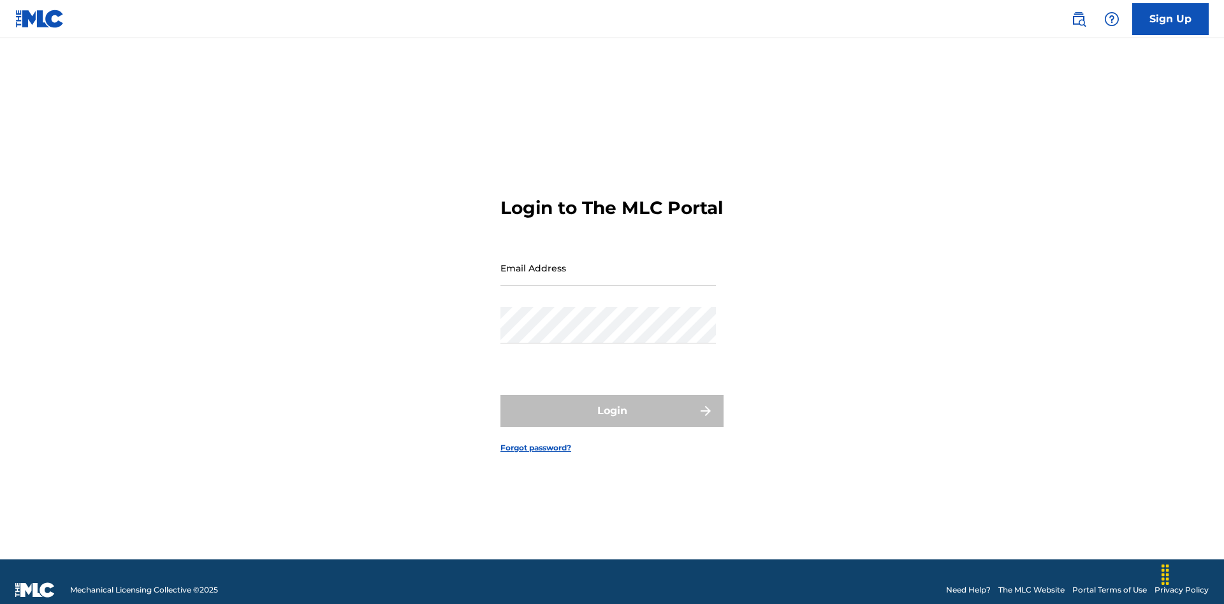
scroll to position [17, 0]
click at [608, 262] on input "Email Address" at bounding box center [607, 268] width 215 height 36
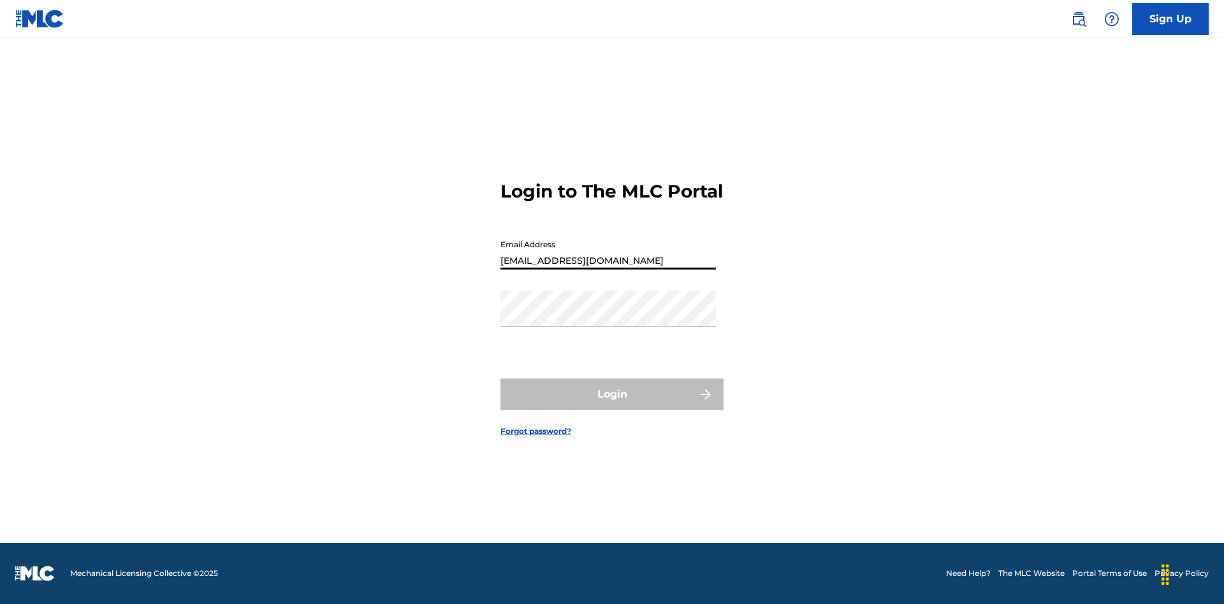
type input "Duke.McTesterson@gmail.com"
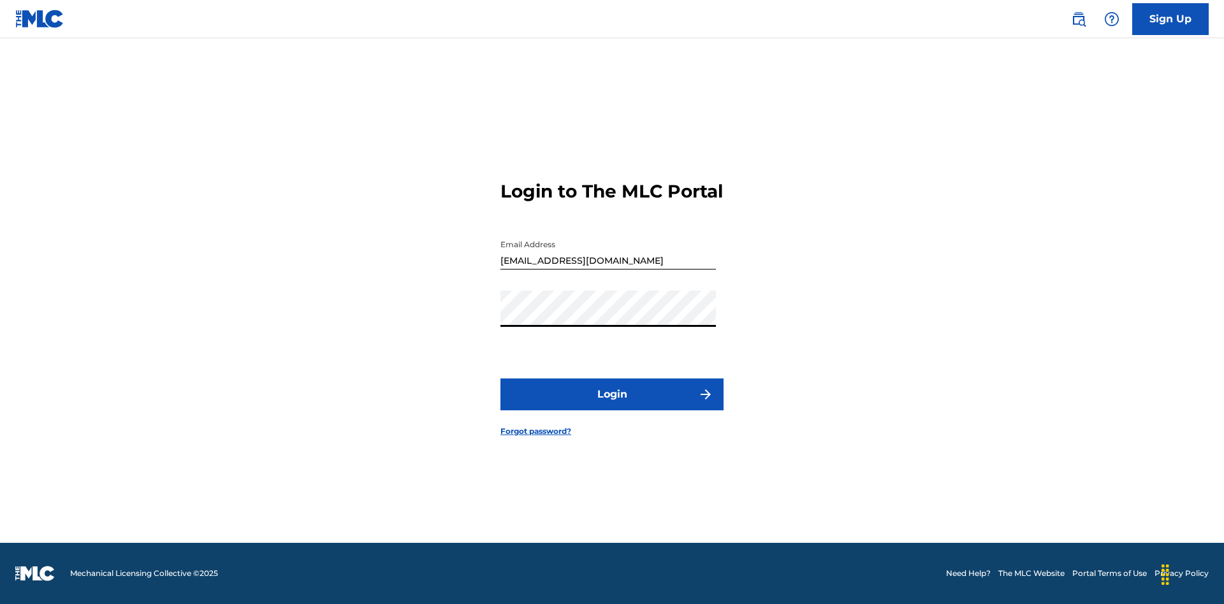
click at [612, 405] on button "Login" at bounding box center [611, 395] width 223 height 32
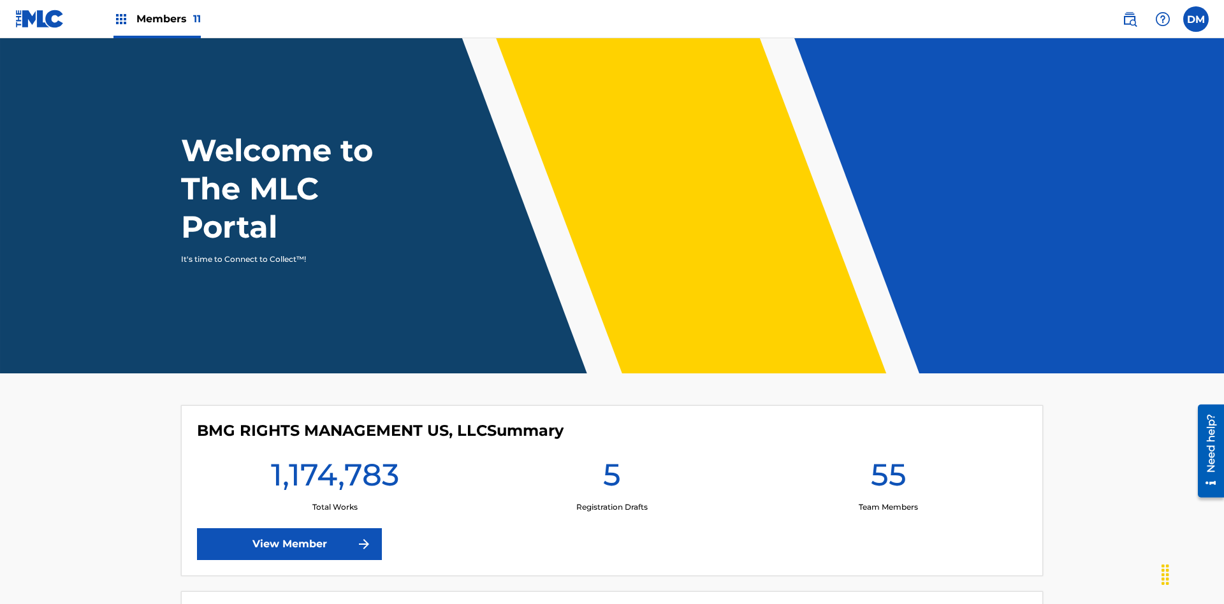
click at [157, 18] on span "Members 11" at bounding box center [168, 18] width 64 height 15
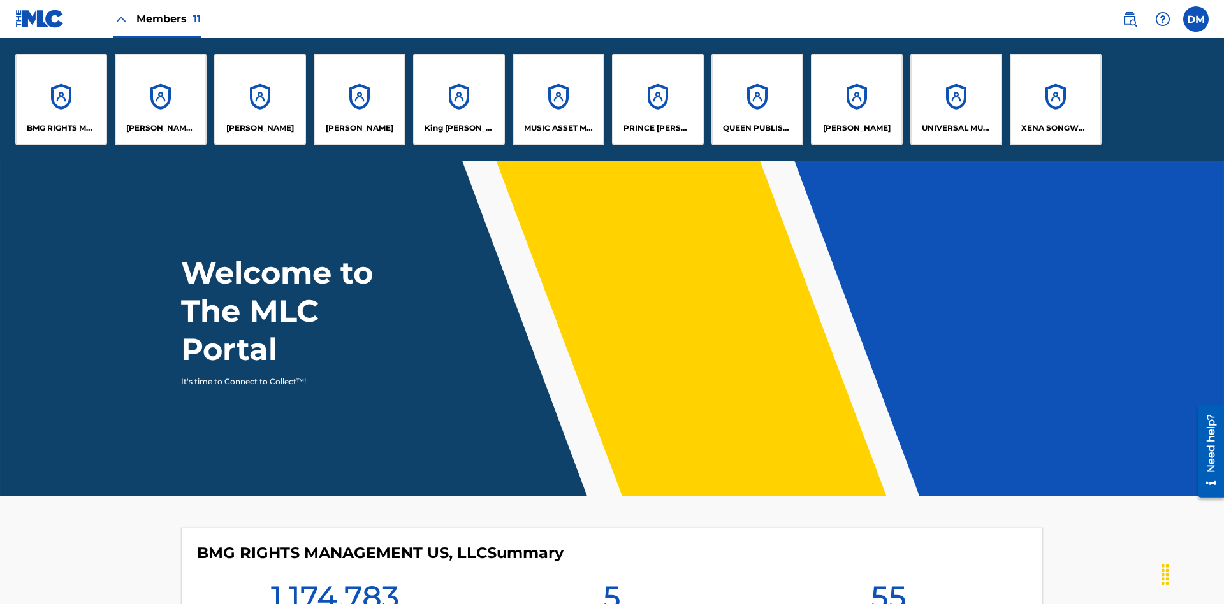
click at [757, 128] on p "QUEEN PUBLISHA" at bounding box center [757, 127] width 69 height 11
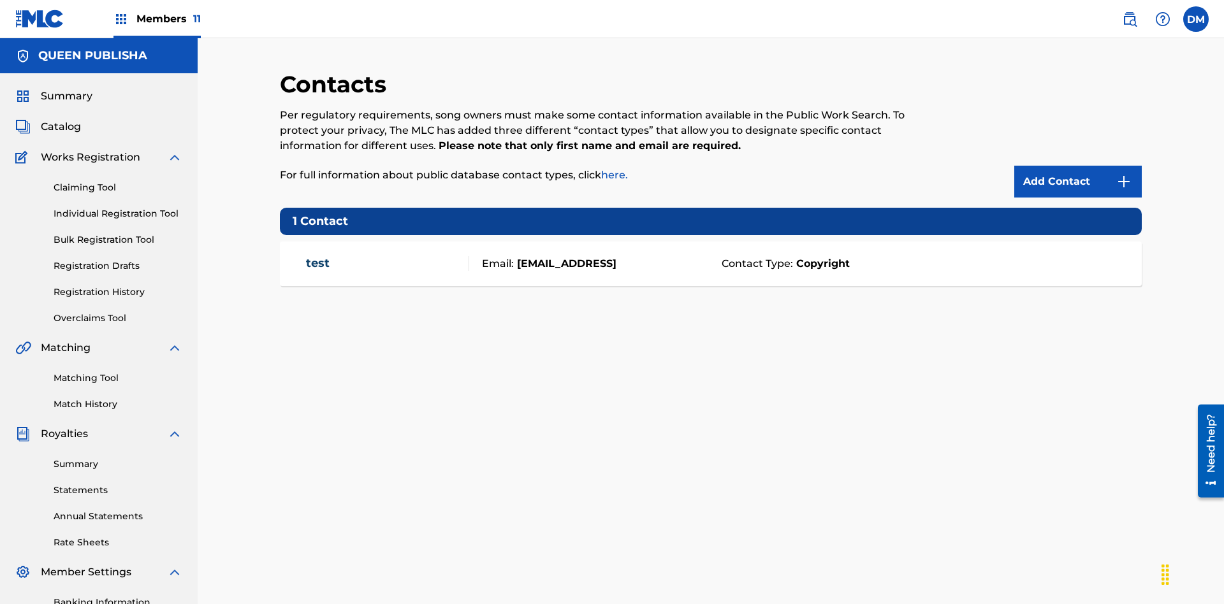
click at [157, 18] on span "Members 11" at bounding box center [168, 18] width 64 height 15
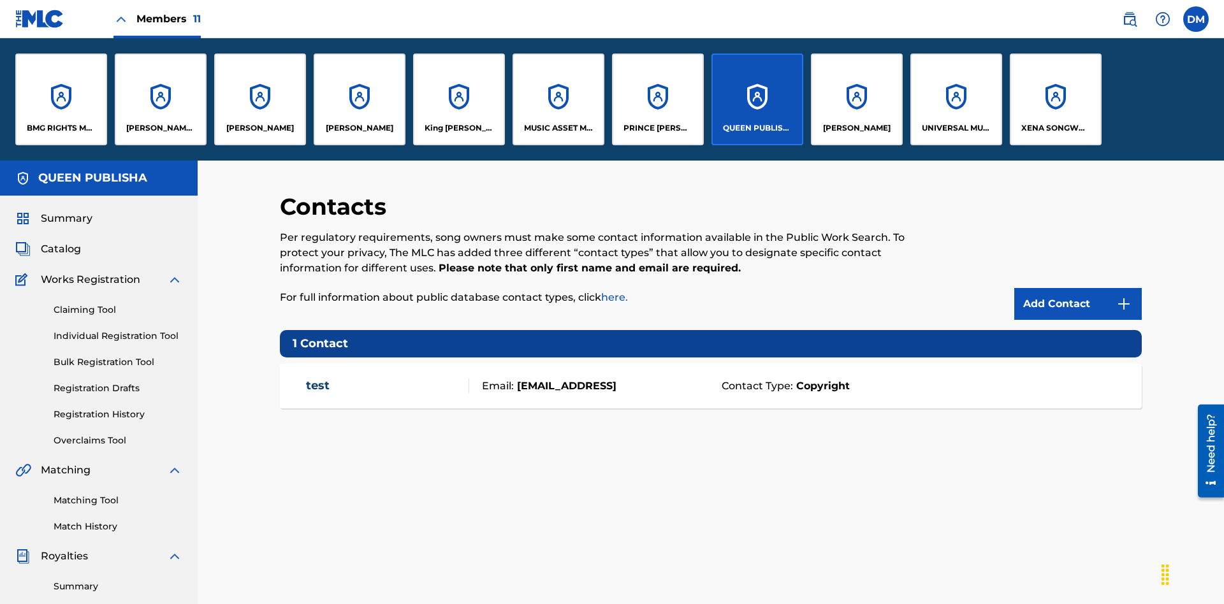
click at [259, 128] on p "ELVIS COSTELLO" at bounding box center [260, 127] width 68 height 11
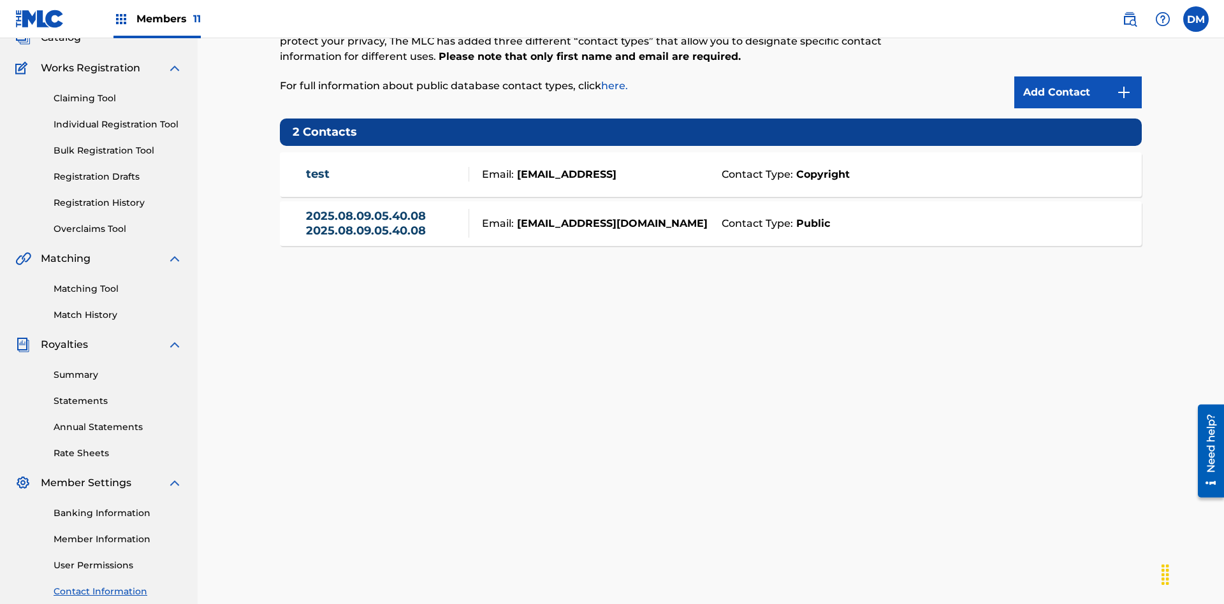
click at [810, 216] on strong "Public" at bounding box center [811, 223] width 37 height 15
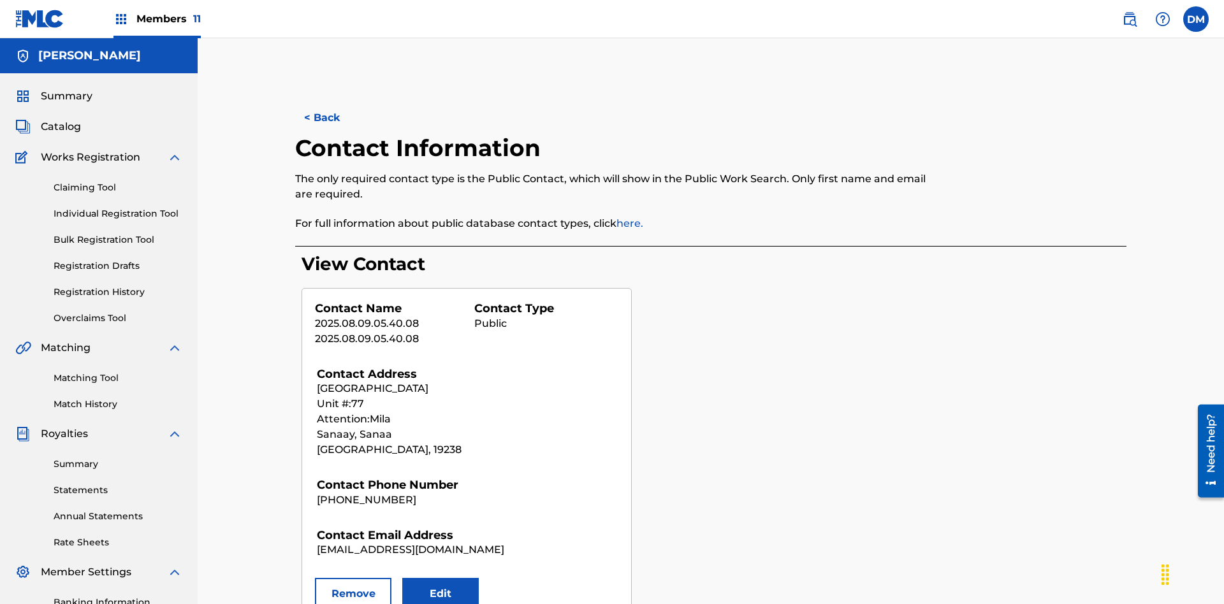
click at [353, 578] on button "Remove" at bounding box center [353, 594] width 77 height 32
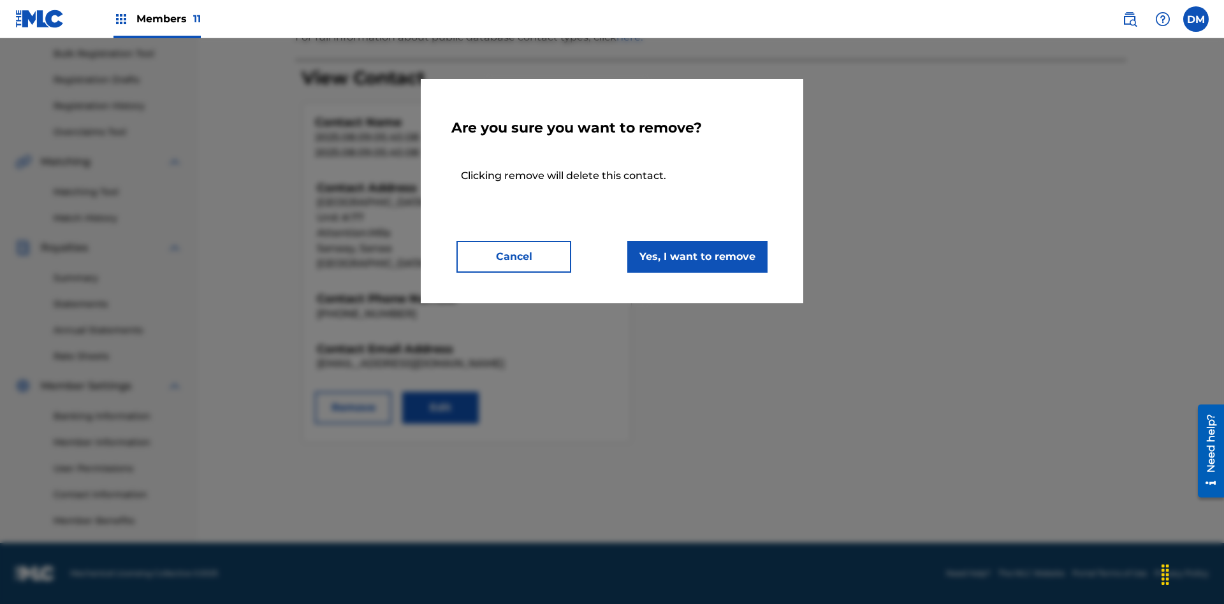
click at [697, 256] on button "Yes, I want to remove" at bounding box center [697, 257] width 140 height 32
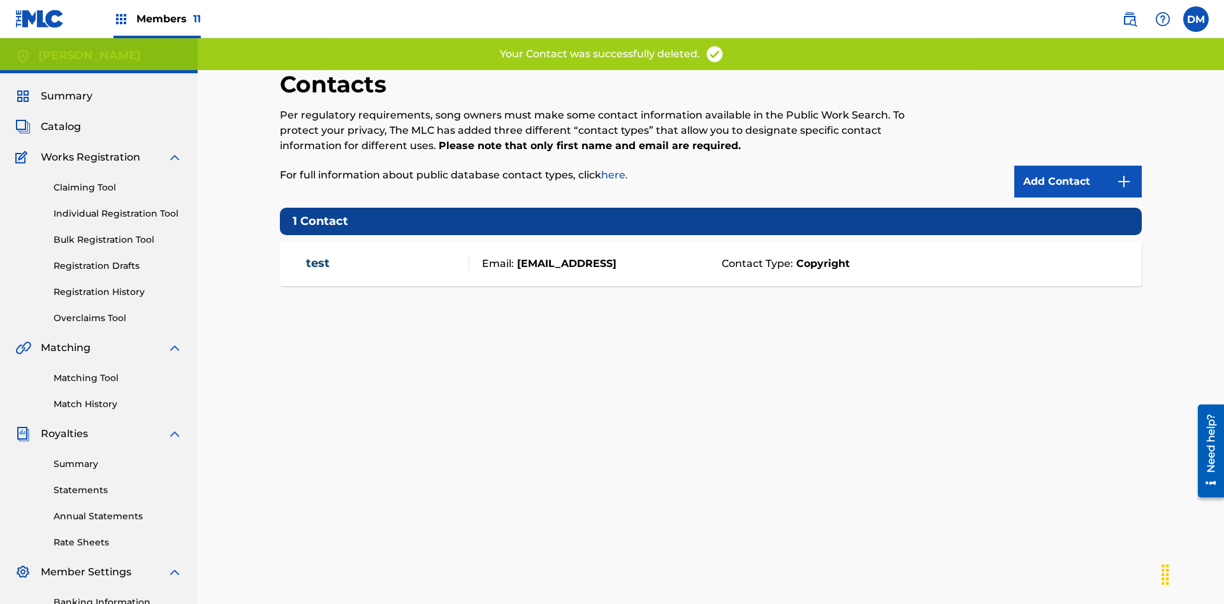
click at [157, 18] on span "Members 11" at bounding box center [168, 18] width 64 height 15
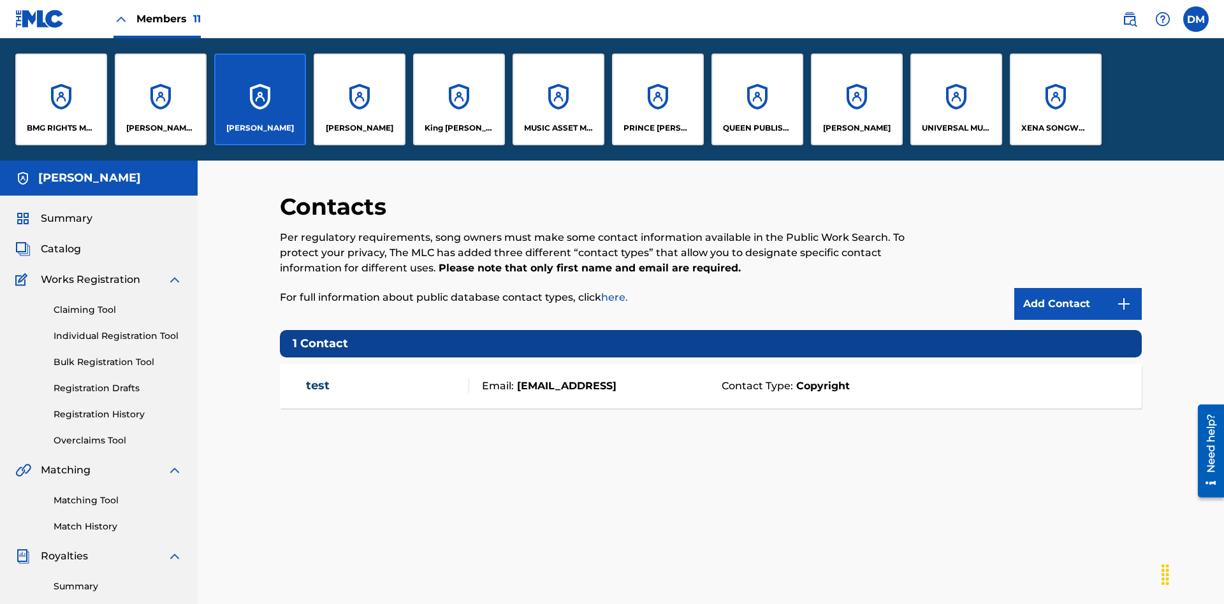
click at [757, 128] on p "QUEEN PUBLISHA" at bounding box center [757, 127] width 69 height 11
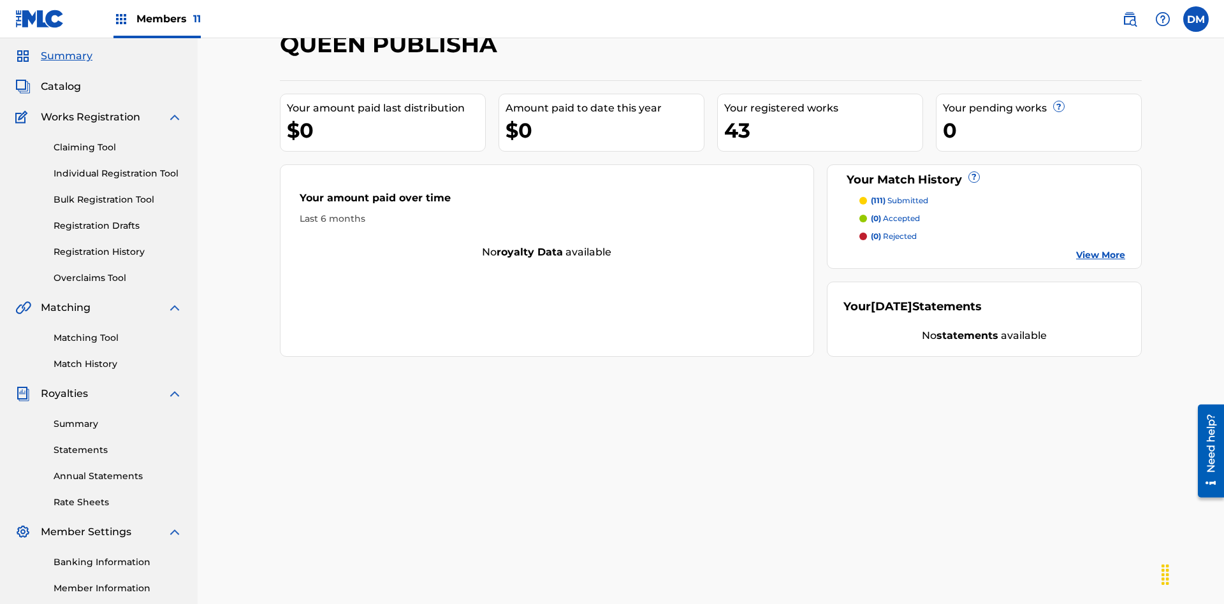
click at [61, 84] on span "Catalog" at bounding box center [61, 86] width 40 height 15
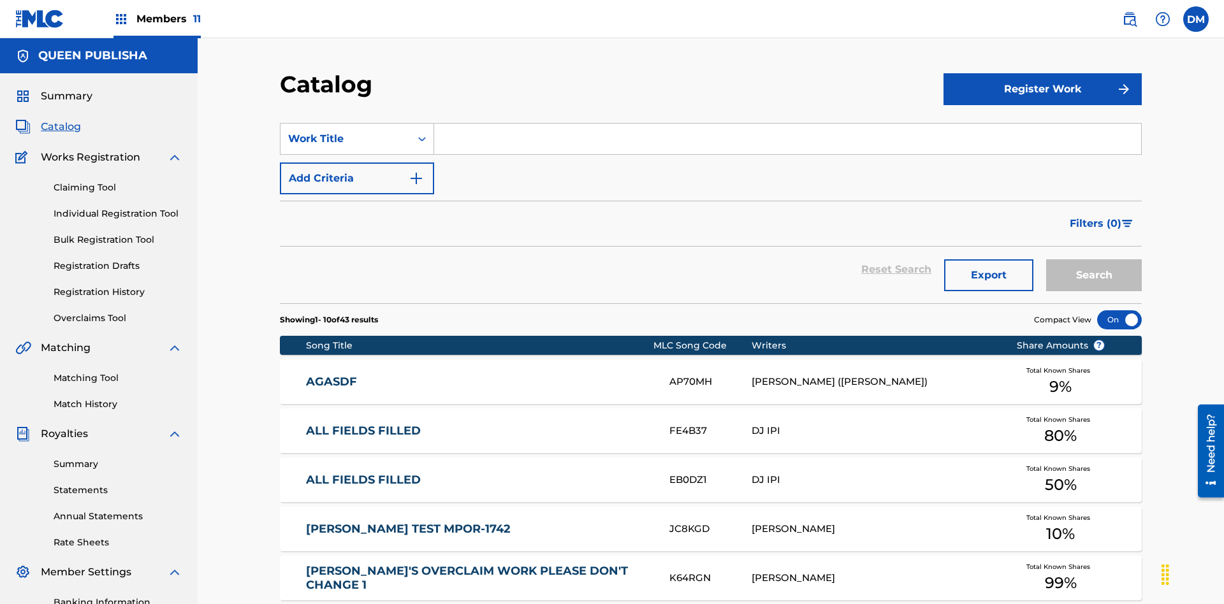
click at [1120, 310] on div at bounding box center [1119, 319] width 45 height 19
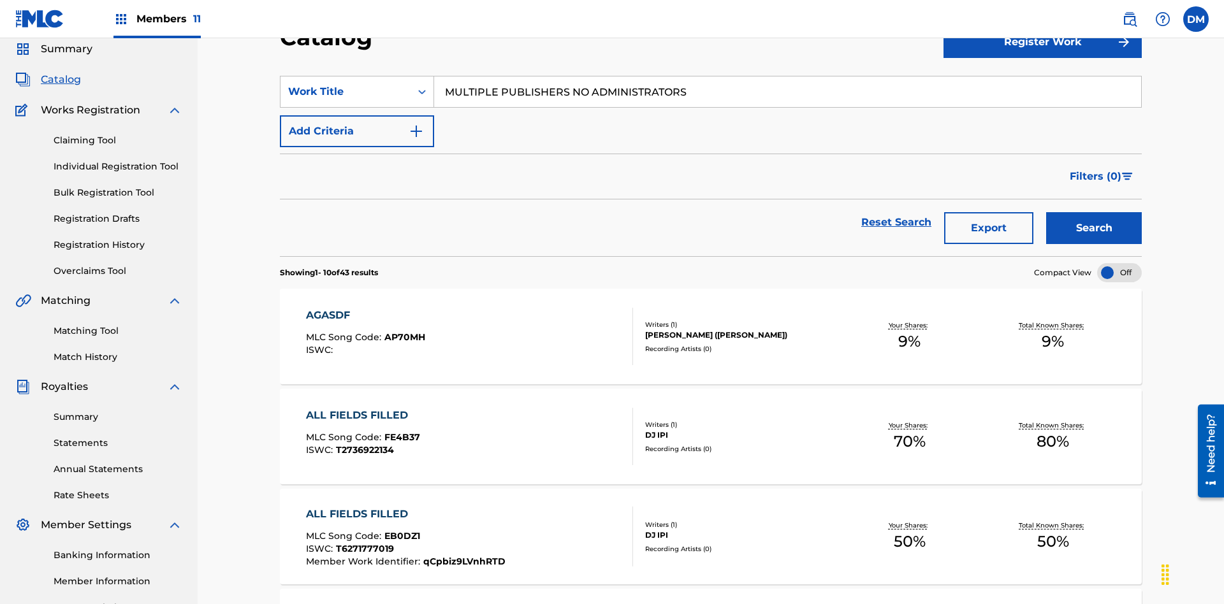
type input "MULTIPLE PUBLISHERS NO ADMINISTRATORS"
click at [1094, 212] on button "Search" at bounding box center [1094, 228] width 96 height 32
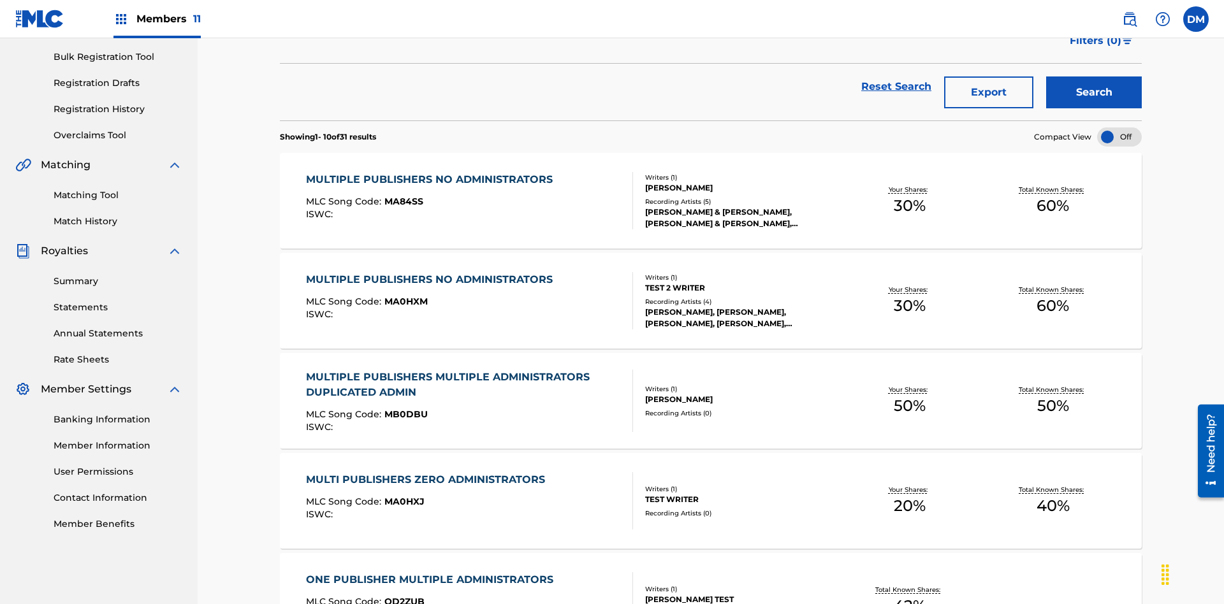
click at [402, 196] on span "MA84SS" at bounding box center [403, 201] width 39 height 11
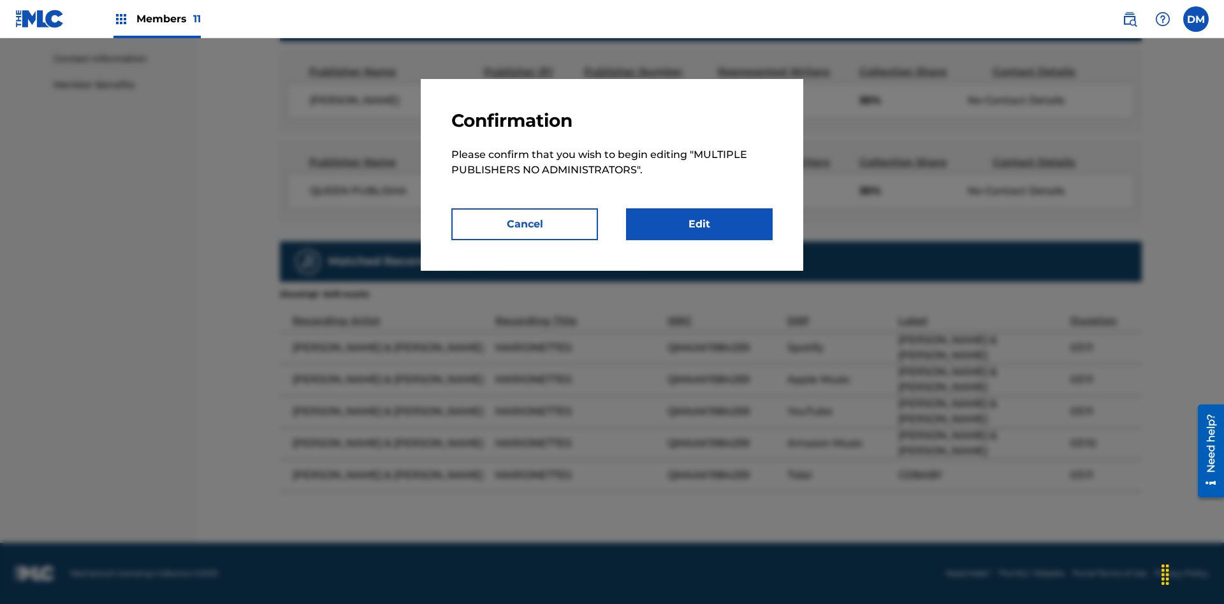
scroll to position [6, 0]
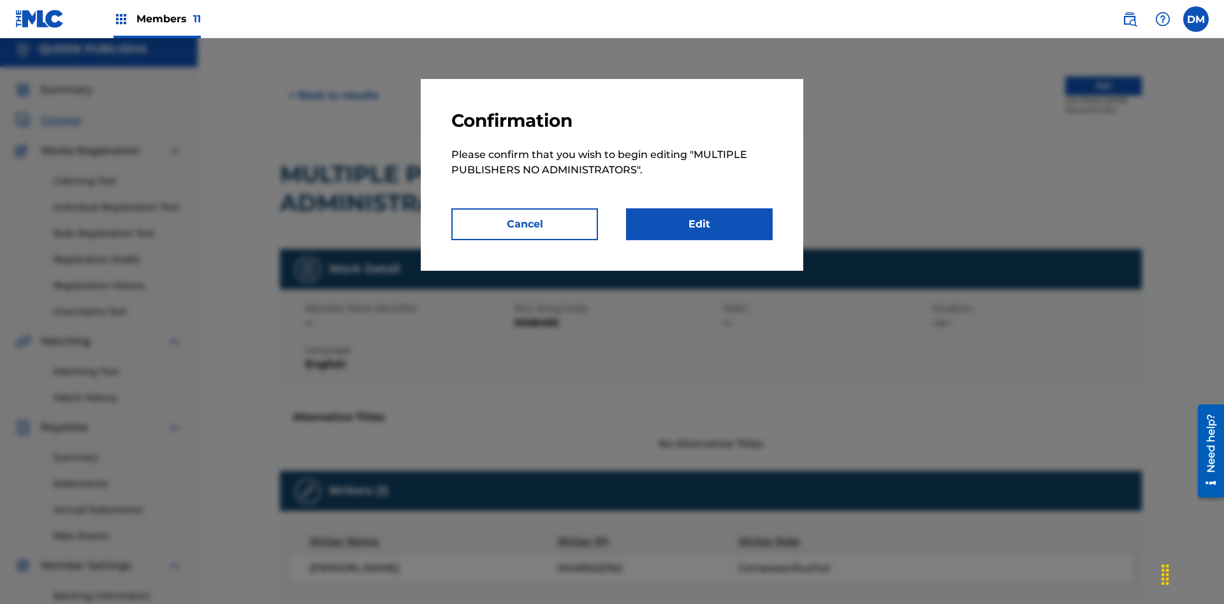
click at [699, 224] on link "Edit" at bounding box center [699, 224] width 147 height 32
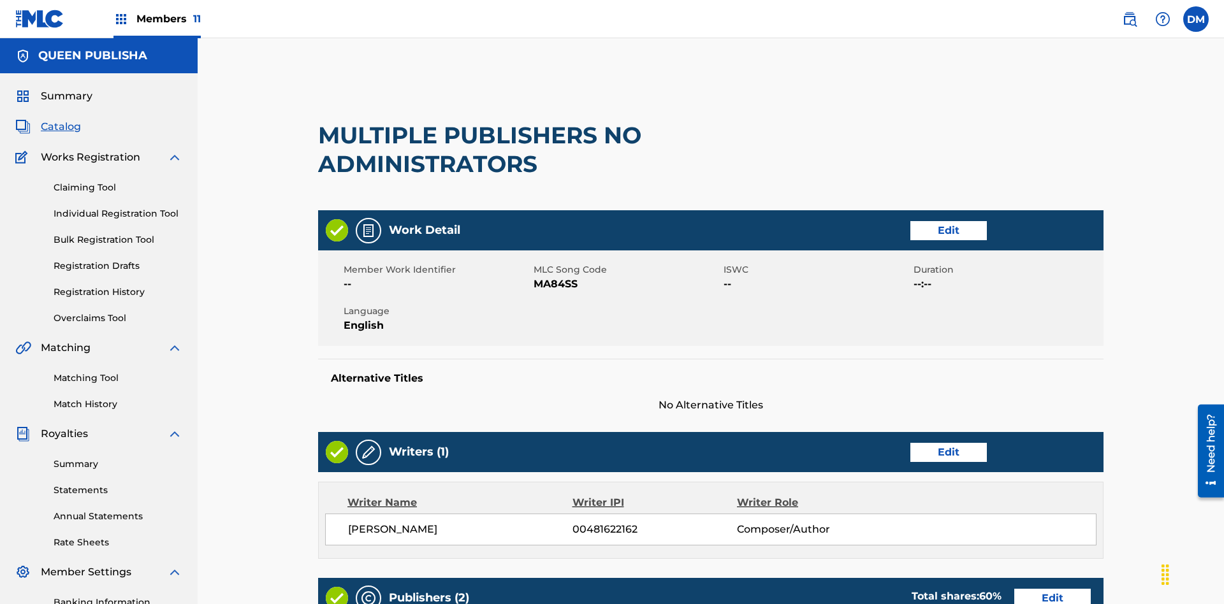
scroll to position [485, 318]
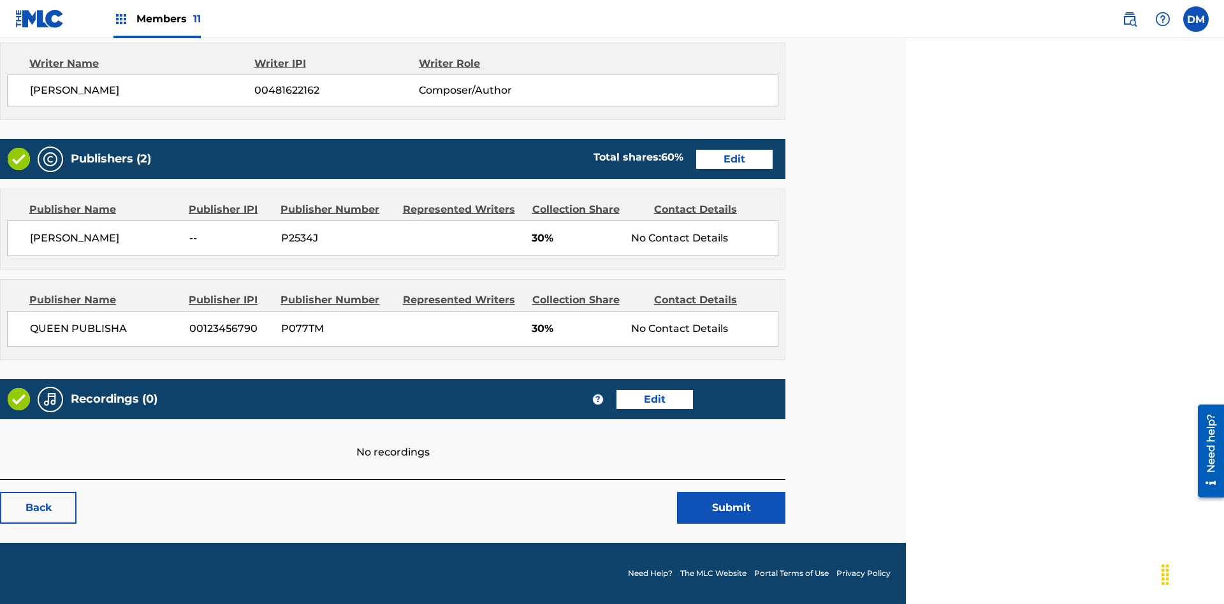
click at [157, 18] on span "Members 11" at bounding box center [168, 18] width 64 height 15
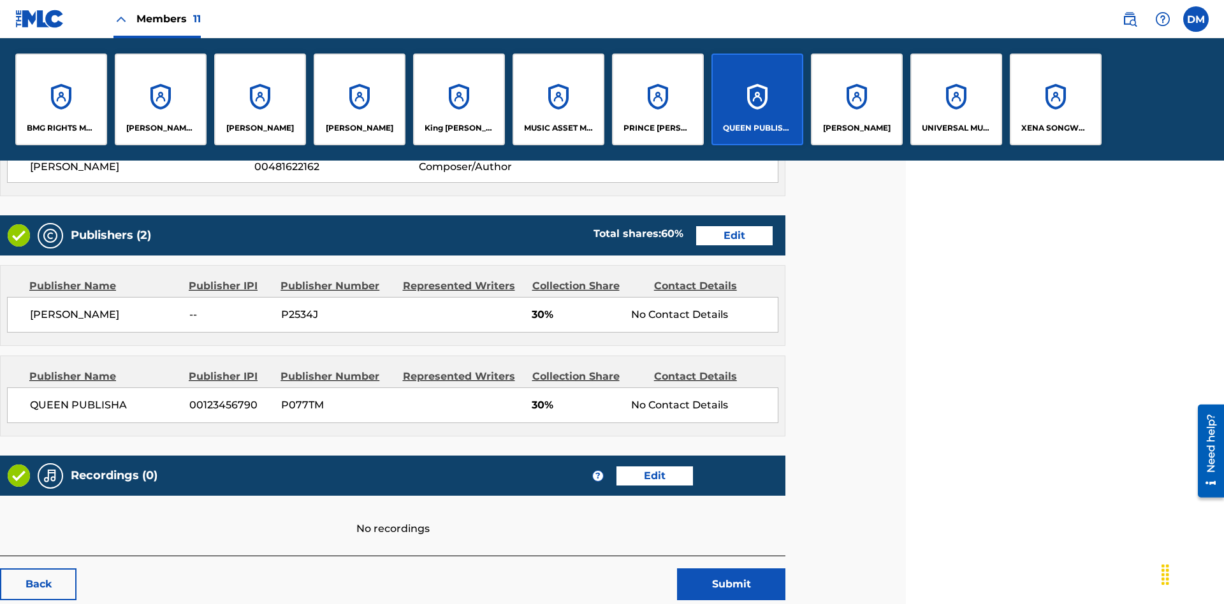
click at [757, 128] on p "QUEEN PUBLISHA" at bounding box center [757, 127] width 69 height 11
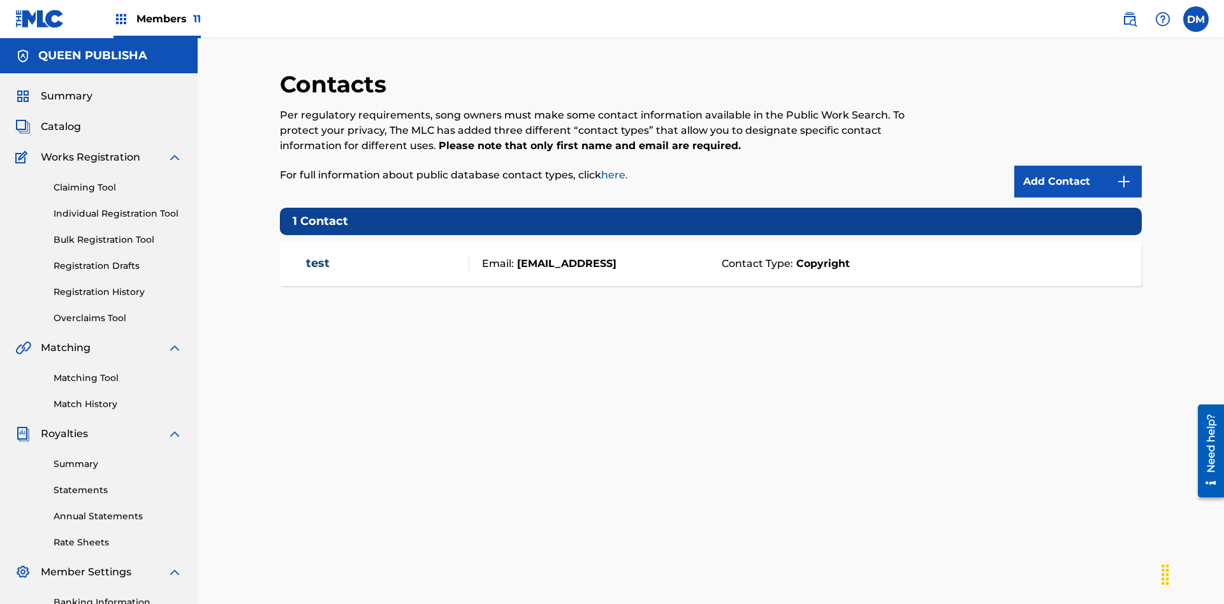
click at [1124, 174] on img at bounding box center [1123, 181] width 15 height 15
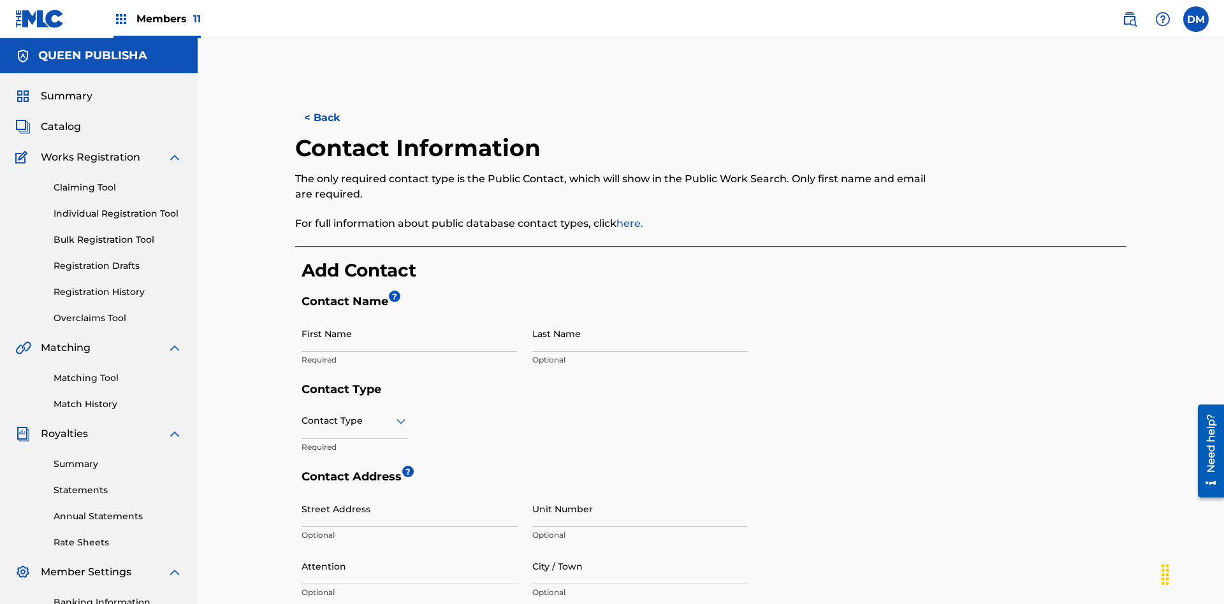
click at [409, 316] on input "First Name" at bounding box center [409, 334] width 215 height 36
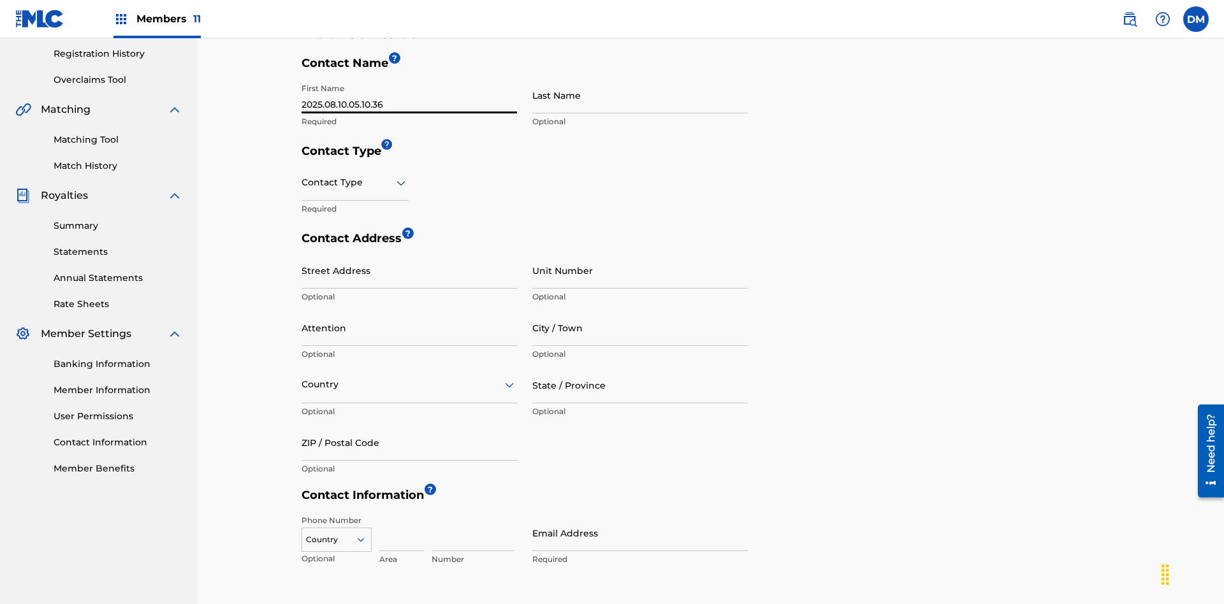
type input "2025.08.10.05.10.36"
click at [640, 95] on input "Last Name" at bounding box center [639, 95] width 215 height 36
type input "2025.08.10.05.10.36"
click at [302, 176] on input "text" at bounding box center [303, 182] width 3 height 13
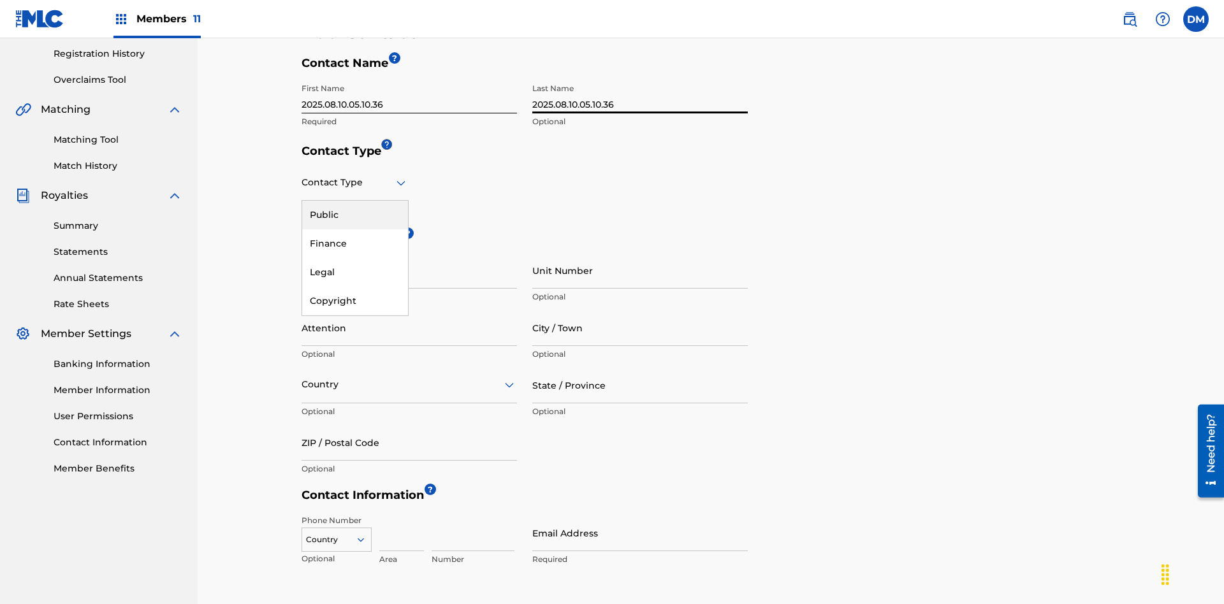
scroll to position [337, 0]
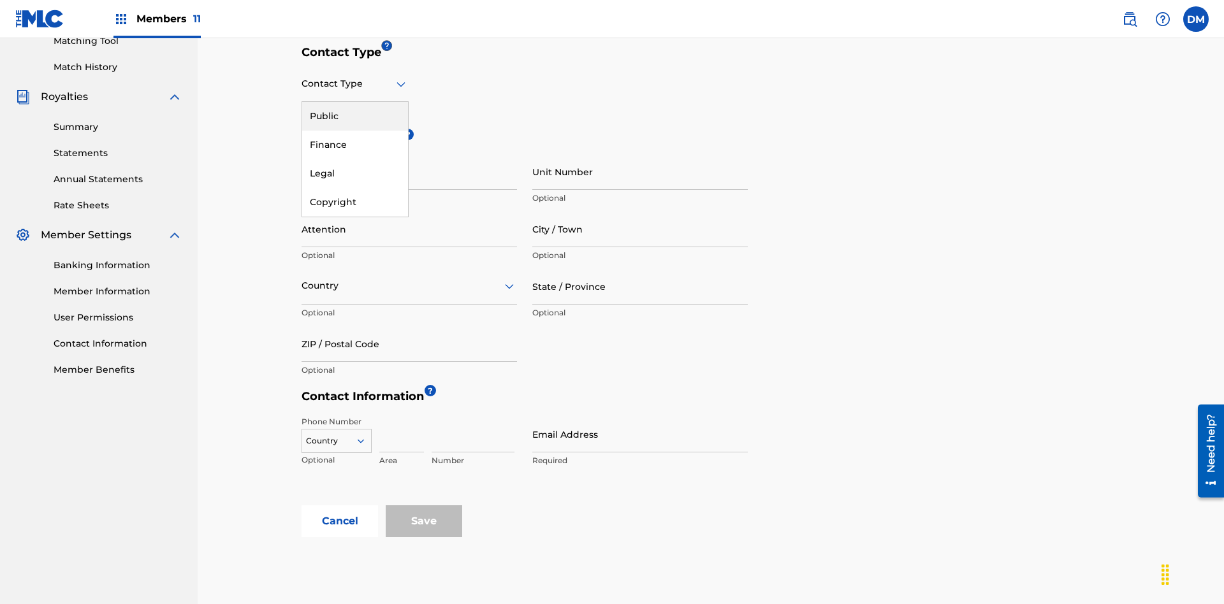
click at [355, 116] on div "Public" at bounding box center [355, 116] width 106 height 29
click at [640, 211] on input "City / Town" at bounding box center [639, 229] width 215 height 36
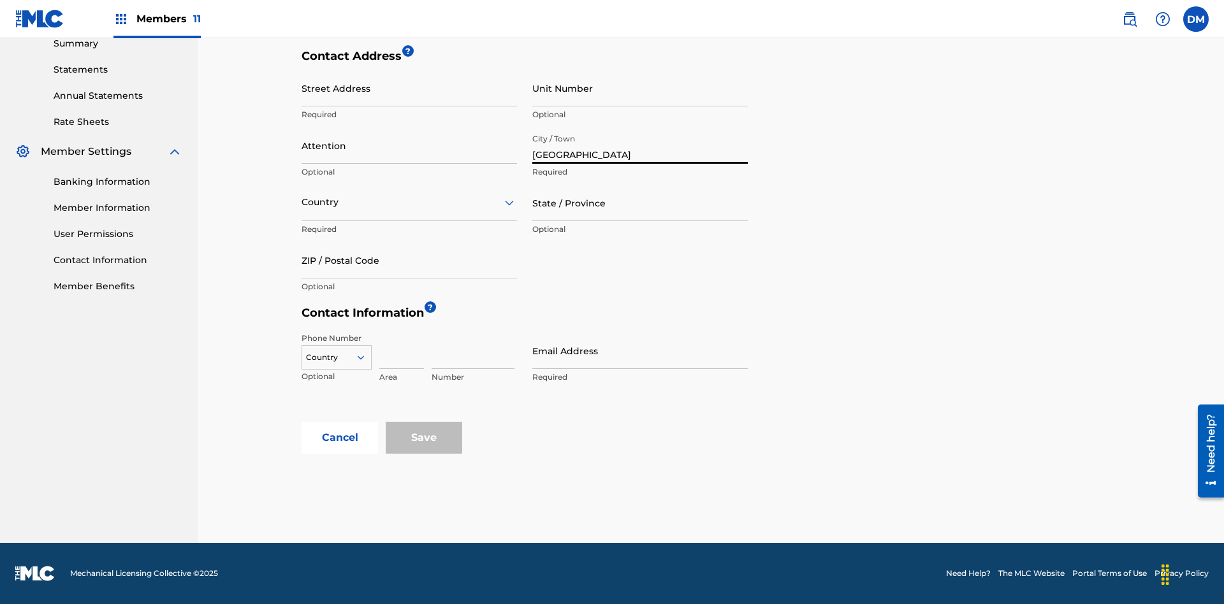
type input "Oaxaca"
click at [409, 95] on input "Street Address" at bounding box center [409, 88] width 215 height 36
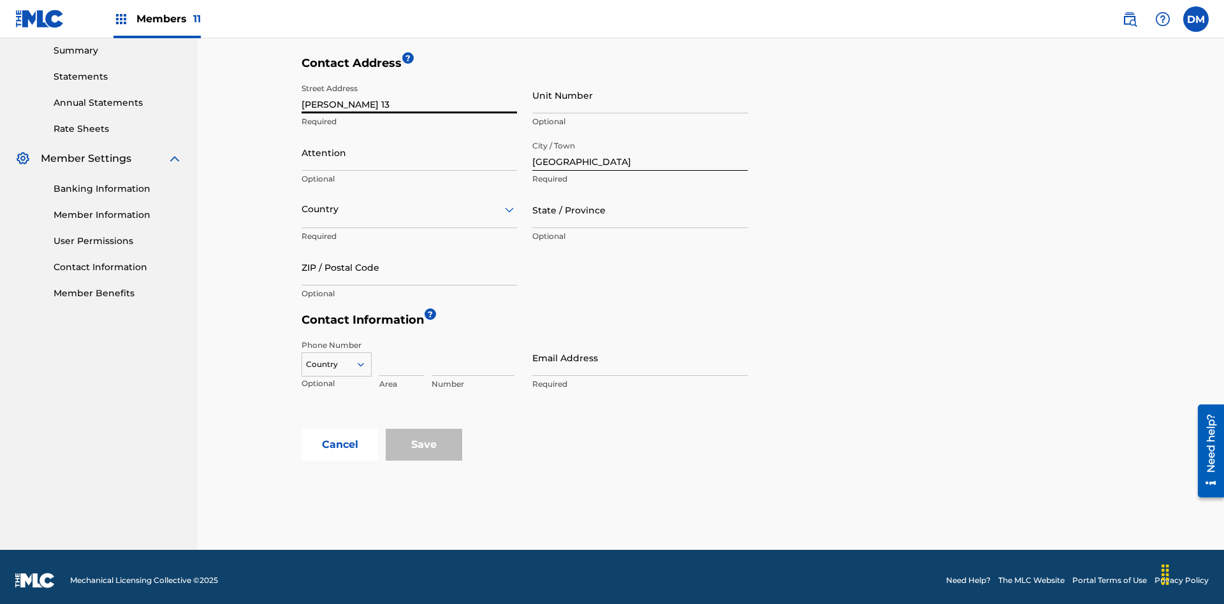
type input "MATAMOROS 13"
click at [640, 95] on input "Unit Number" at bounding box center [639, 95] width 215 height 36
type input "9P"
click at [409, 145] on input "Attention" at bounding box center [409, 153] width 215 height 36
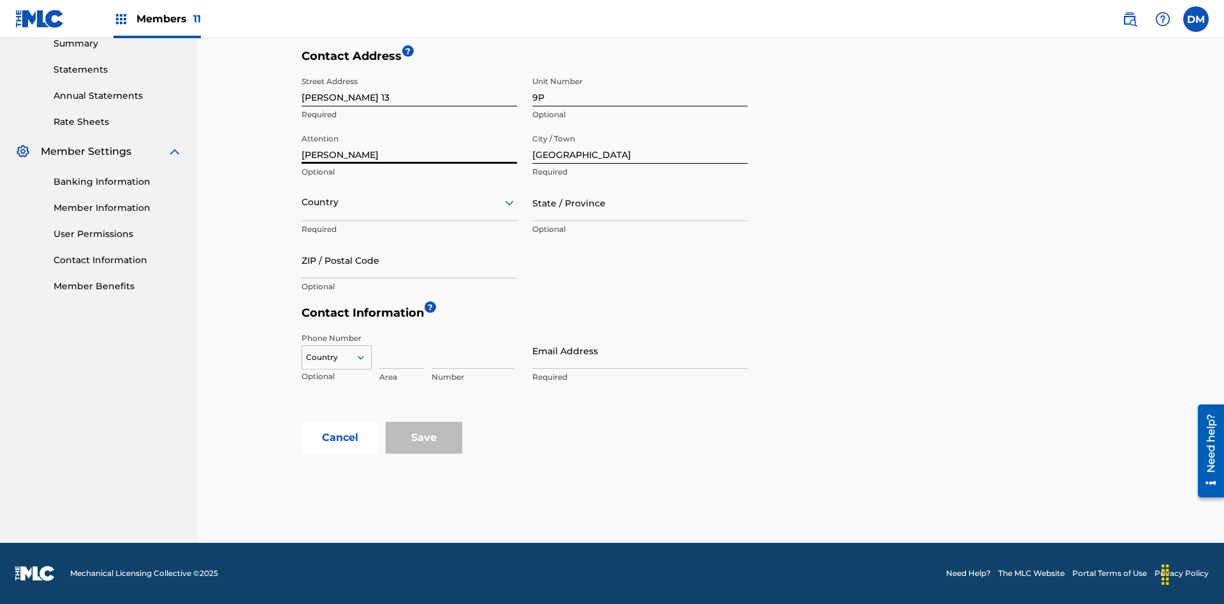
type input "Jose"
click at [302, 202] on input "text" at bounding box center [303, 202] width 3 height 13
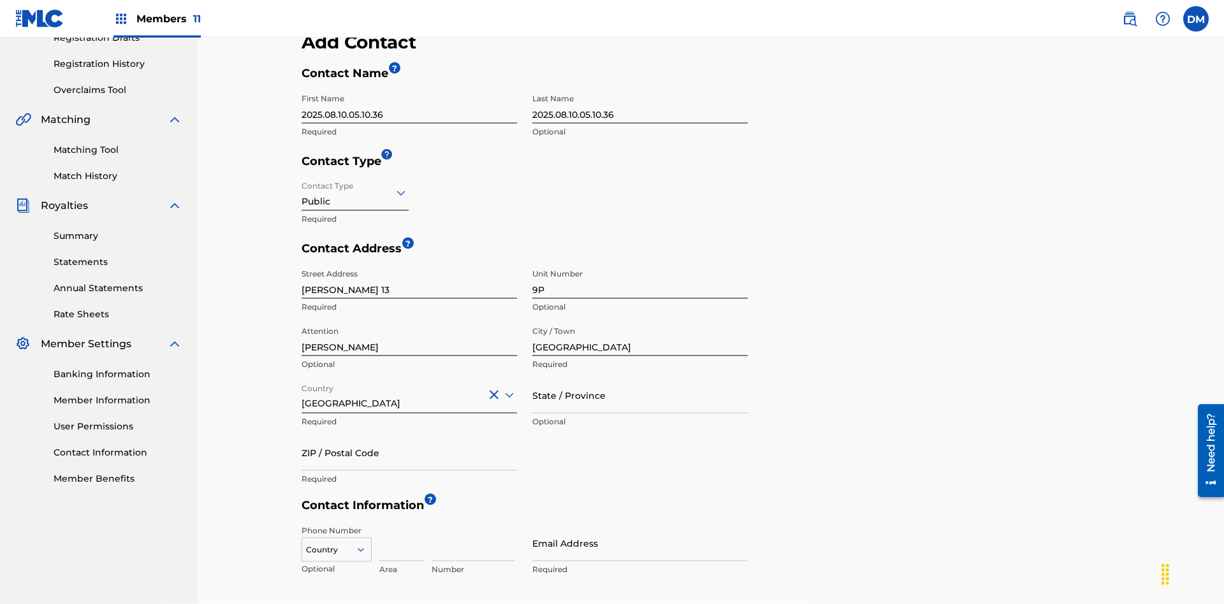
click at [640, 377] on input "State / Province" at bounding box center [639, 395] width 215 height 36
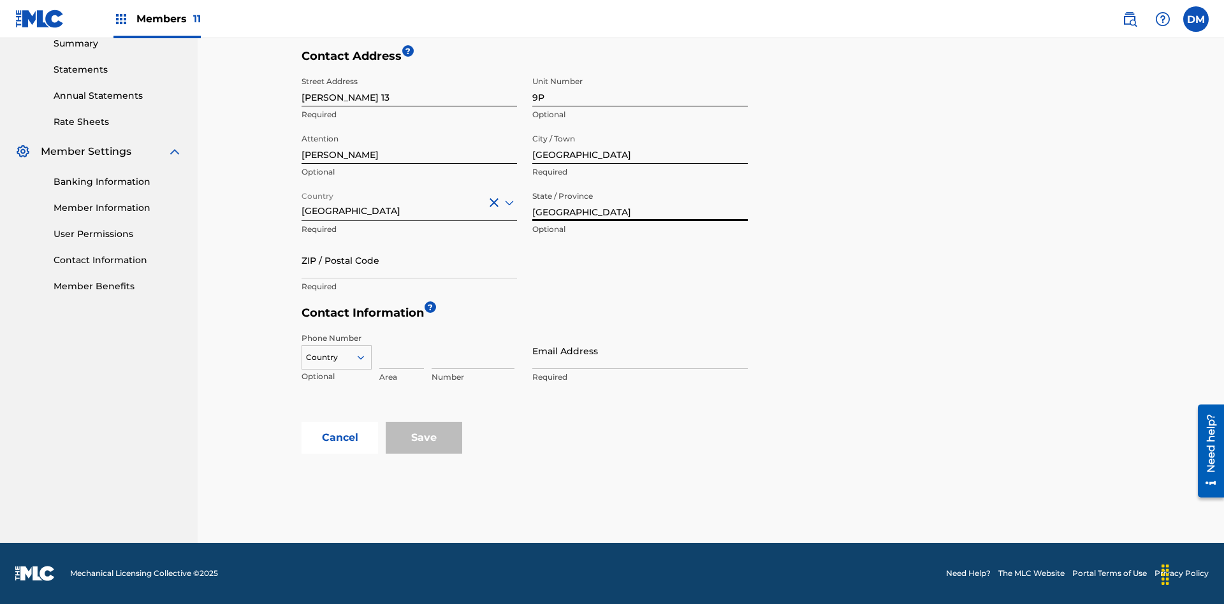
type input "Oaxaca"
click at [409, 260] on input "ZIP / Postal Code" at bounding box center [409, 260] width 215 height 36
type input "68080"
click at [366, 358] on icon at bounding box center [360, 357] width 11 height 11
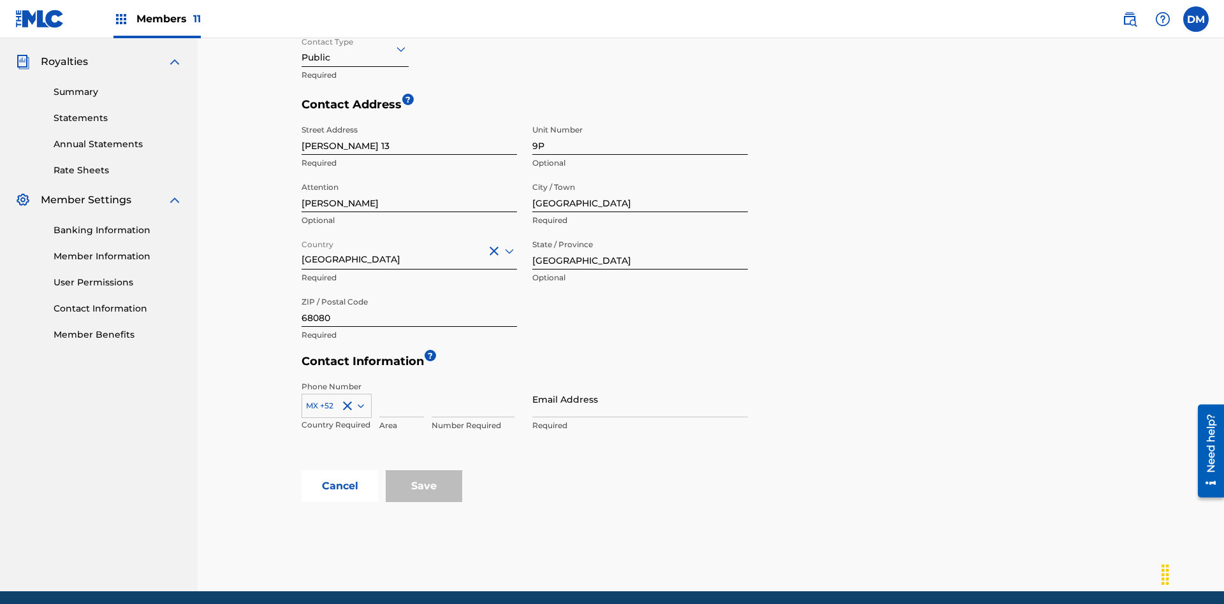
click at [402, 381] on input at bounding box center [401, 399] width 45 height 36
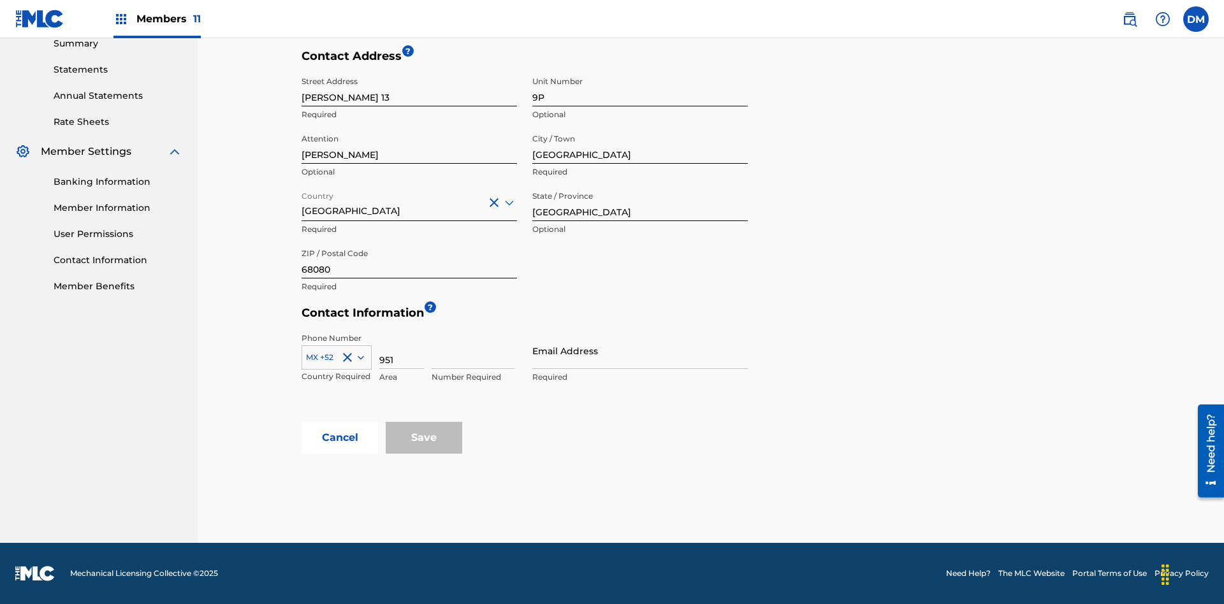
type input "951"
click at [473, 351] on input at bounding box center [473, 351] width 83 height 36
type input "5185312"
click at [640, 351] on input "Email Address" at bounding box center [639, 351] width 215 height 36
type input "espanol@email.com"
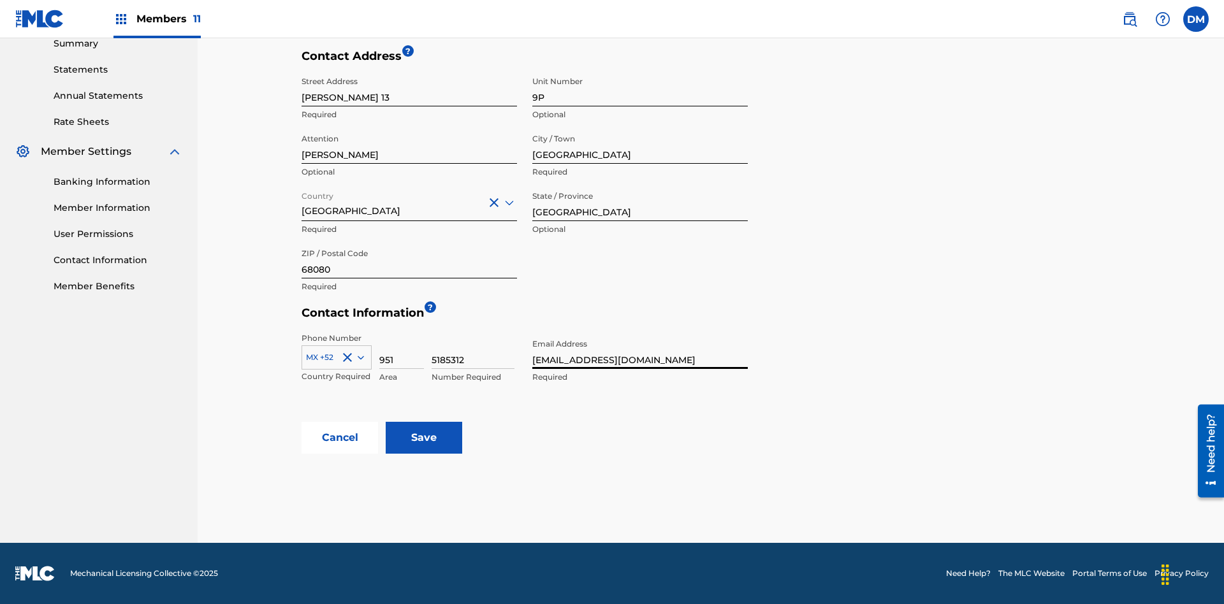
click at [424, 438] on input "Save" at bounding box center [424, 438] width 77 height 32
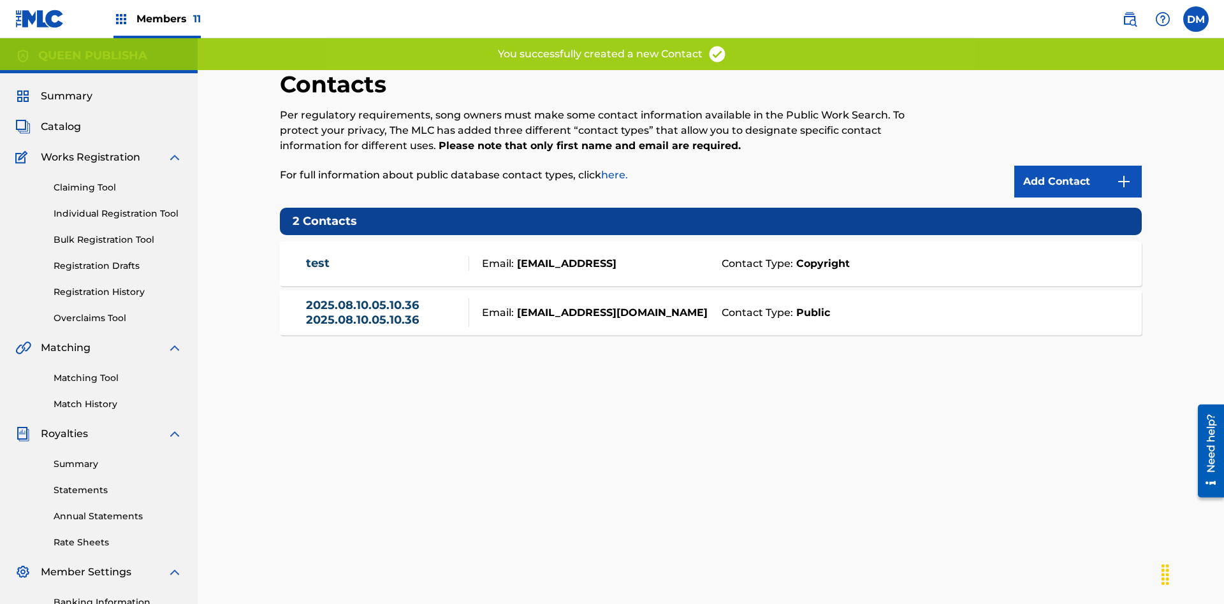
click at [157, 18] on span "Members 11" at bounding box center [168, 18] width 64 height 15
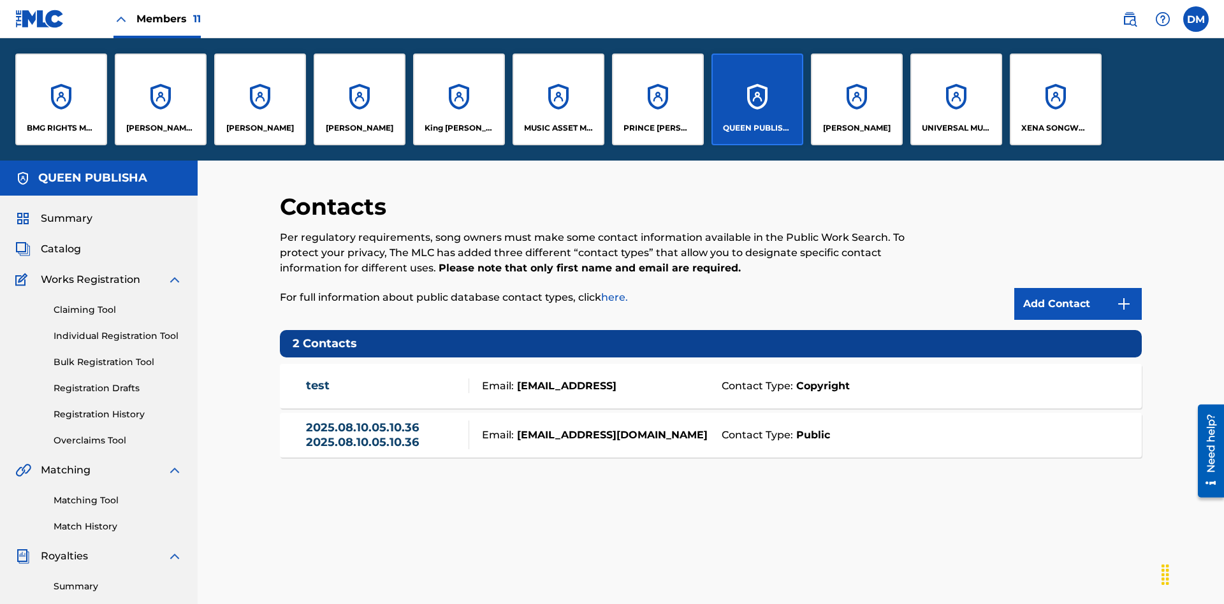
click at [259, 128] on p "ELVIS COSTELLO" at bounding box center [260, 127] width 68 height 11
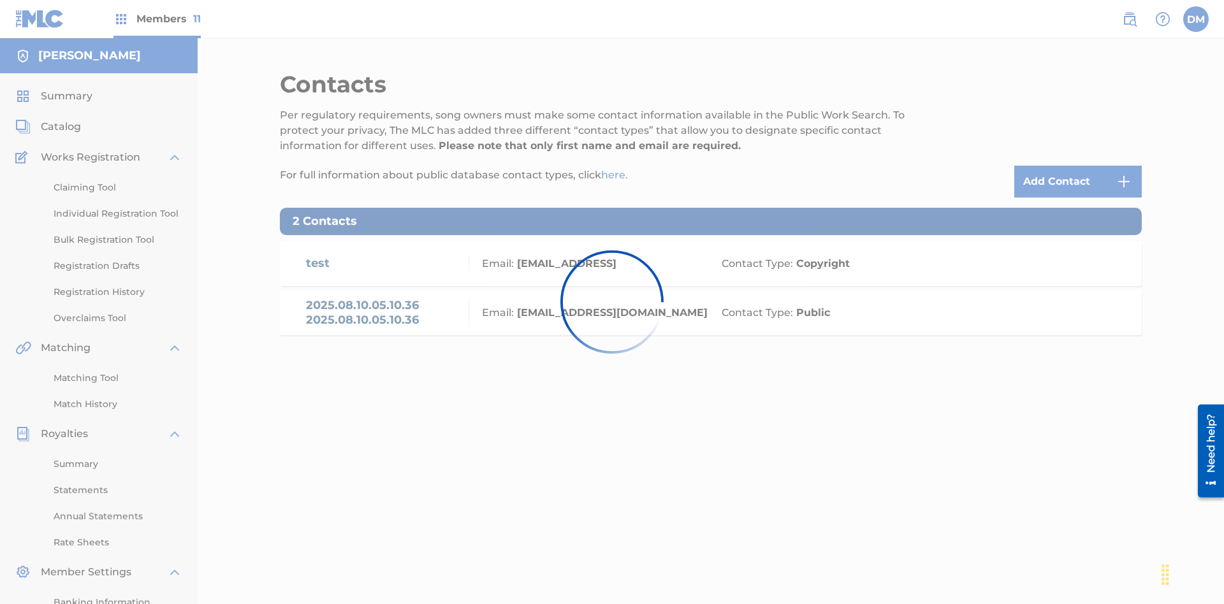
click at [1124, 174] on img at bounding box center [1123, 181] width 15 height 15
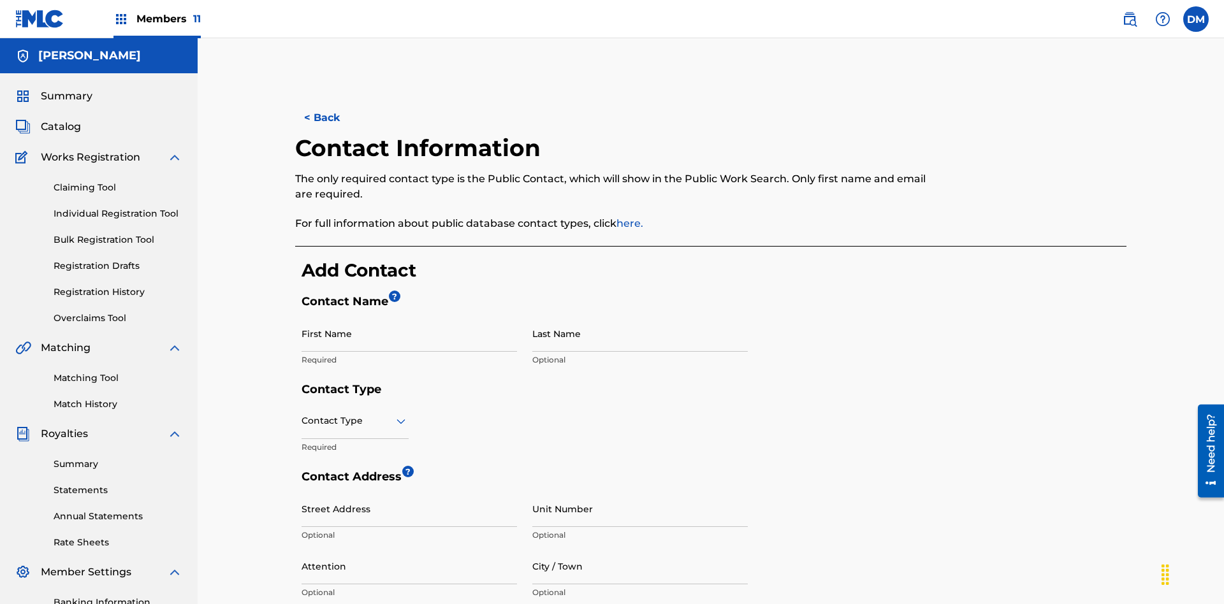
click at [409, 316] on input "First Name" at bounding box center [409, 334] width 215 height 36
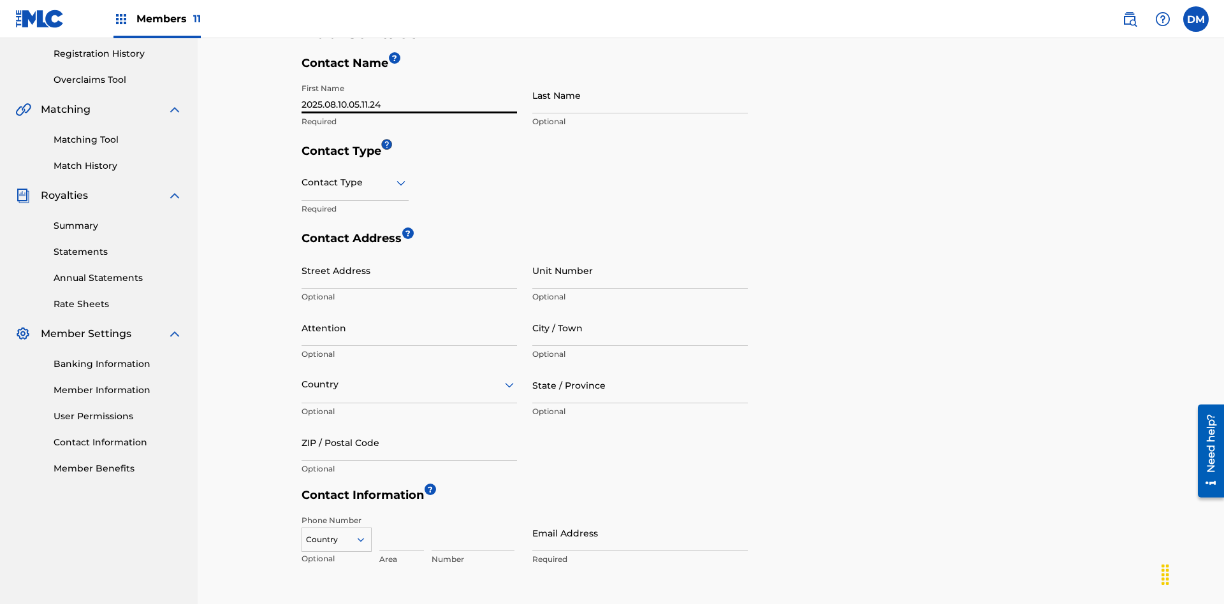
type input "2025.08.10.05.11.24"
click at [640, 95] on input "Last Name" at bounding box center [639, 95] width 215 height 36
type input "2025.08.10.05.11.24"
click at [302, 176] on input "text" at bounding box center [303, 182] width 3 height 13
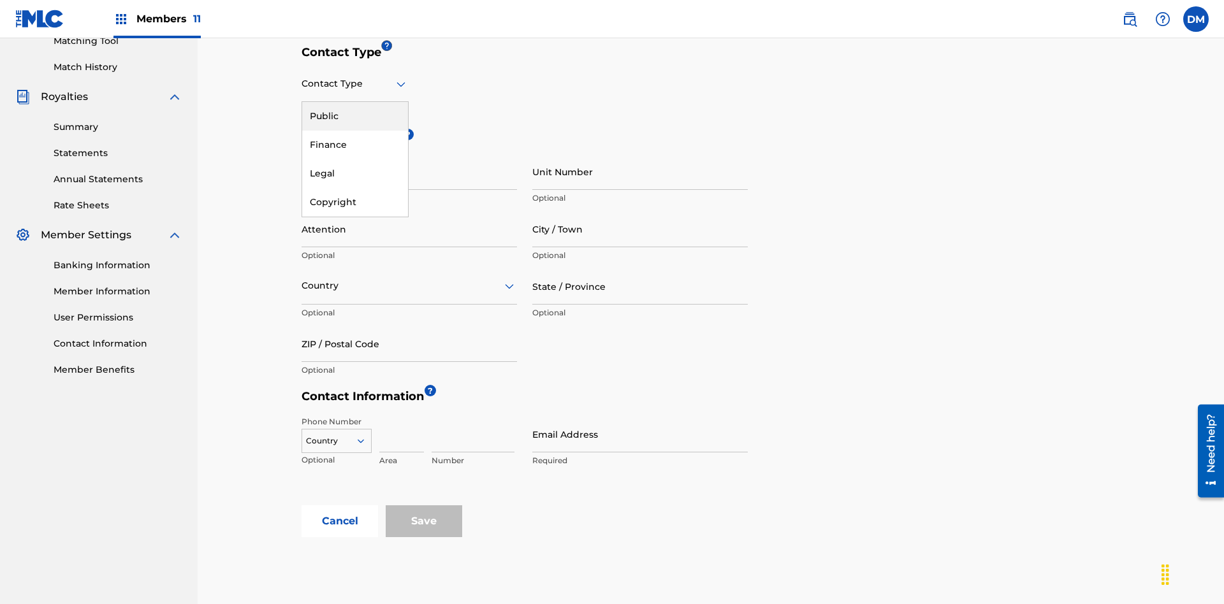
click at [355, 116] on div "Public" at bounding box center [355, 116] width 106 height 29
click at [640, 211] on input "City / Town" at bounding box center [639, 229] width 215 height 36
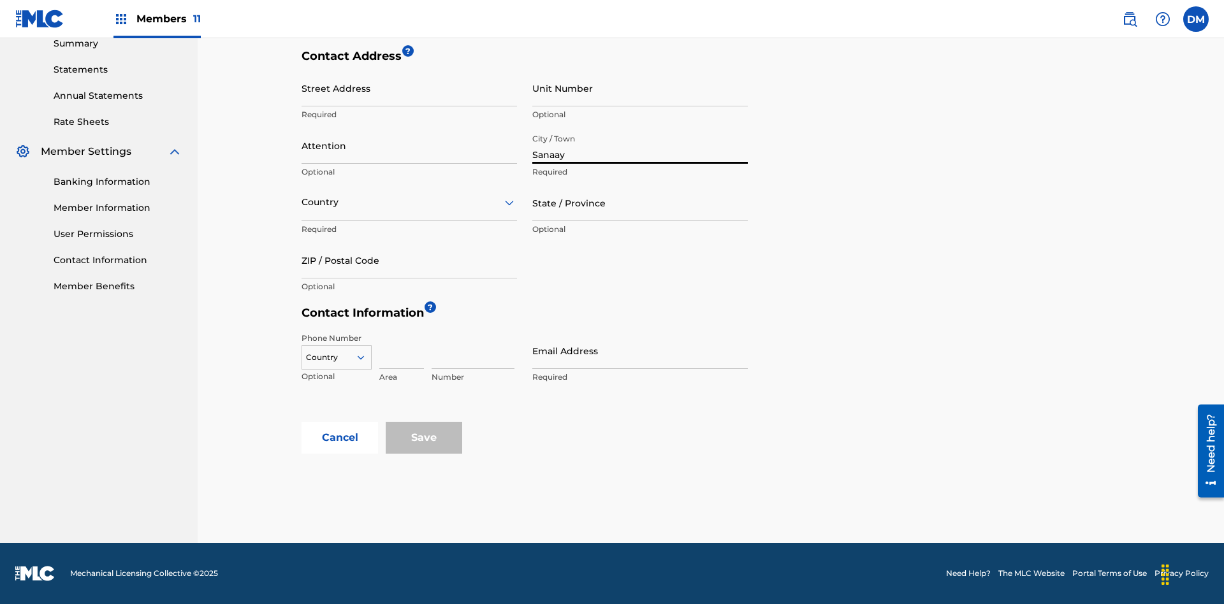
type input "Sanaay"
click at [409, 95] on input "Street Address" at bounding box center [409, 88] width 215 height 36
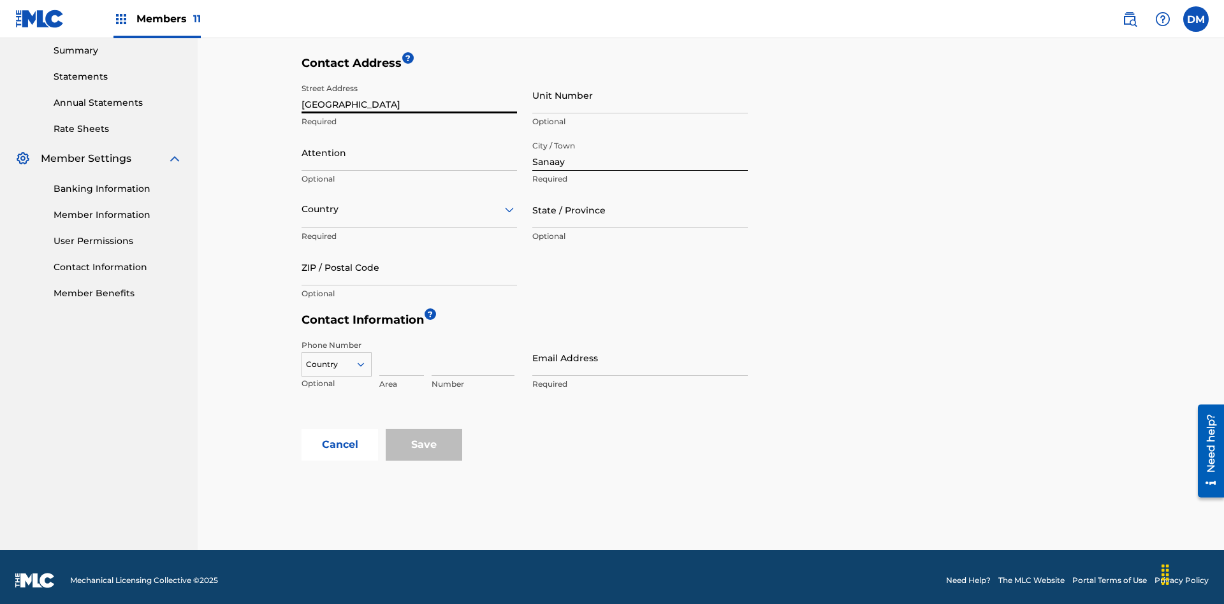
type input "North Ring Road"
click at [640, 95] on input "Unit Number" at bounding box center [639, 95] width 215 height 36
type input "77"
click at [409, 145] on input "Attention" at bounding box center [409, 153] width 215 height 36
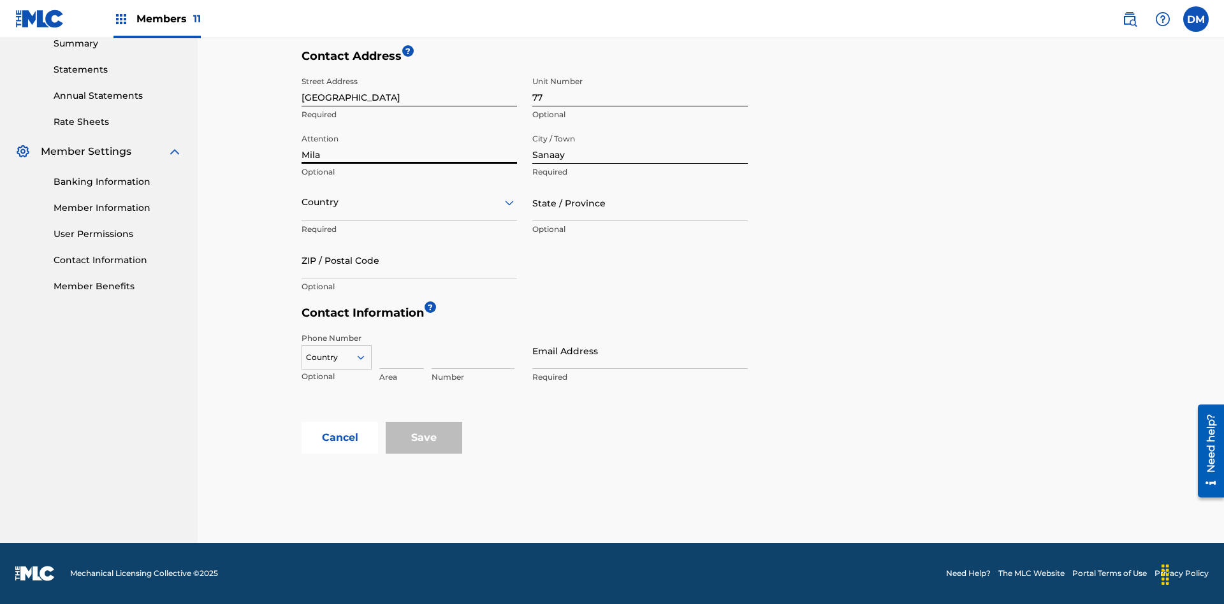
type input "Mila"
click at [302, 202] on input "text" at bounding box center [303, 202] width 3 height 13
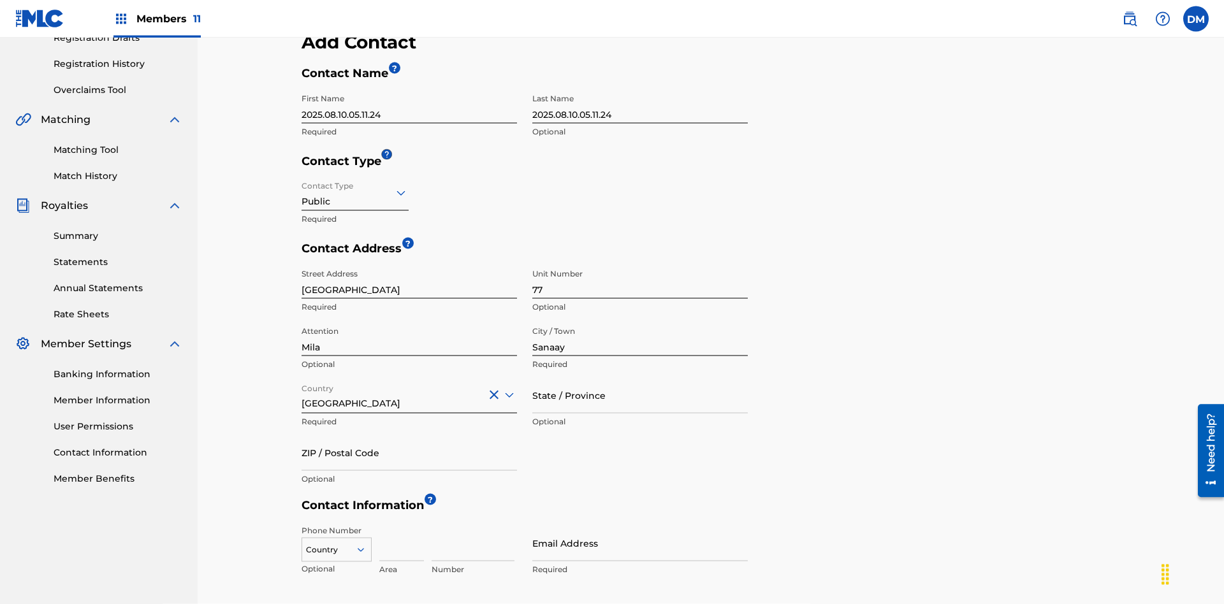
click at [640, 377] on input "State / Province" at bounding box center [639, 395] width 215 height 36
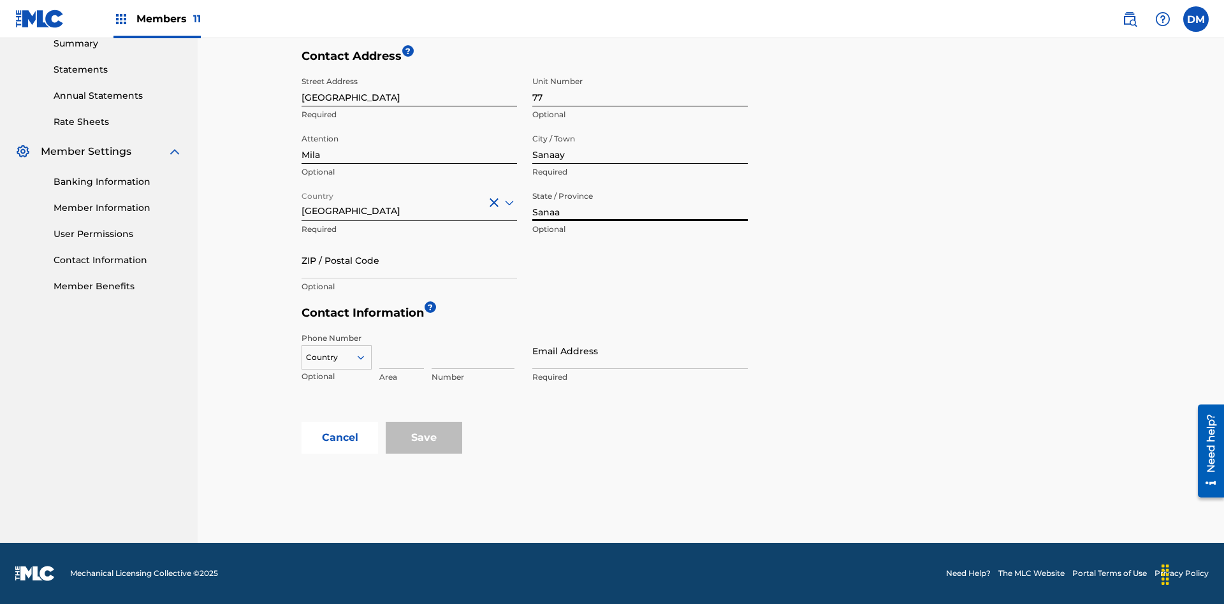
type input "Sanaa"
click at [409, 260] on input "ZIP / Postal Code" at bounding box center [409, 260] width 215 height 36
type input "19238"
click at [366, 358] on icon at bounding box center [360, 357] width 11 height 11
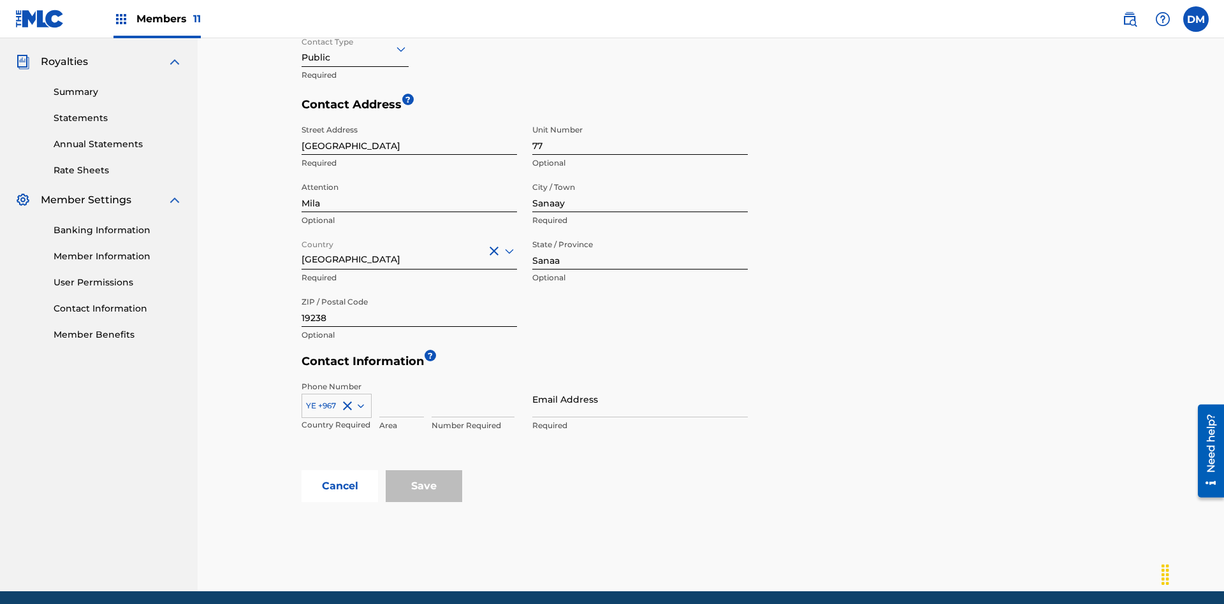
click at [402, 381] on input at bounding box center [401, 399] width 45 height 36
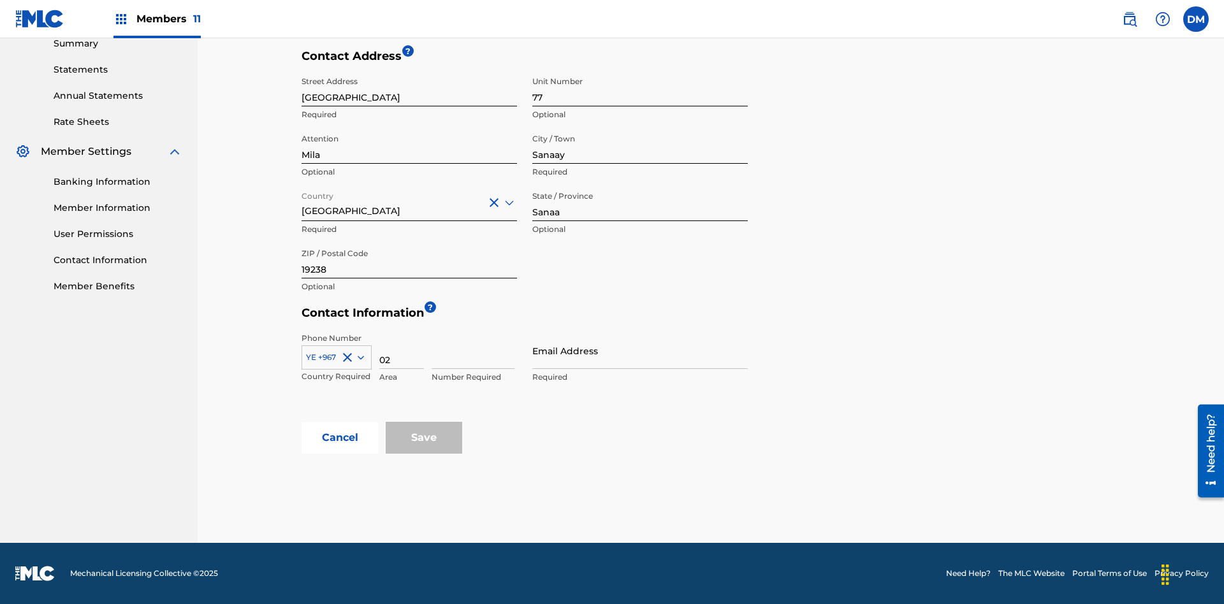
type input "02"
click at [473, 351] on input at bounding box center [473, 351] width 83 height 36
type input "255435"
click at [640, 351] on input "Email Address" at bounding box center [639, 351] width 215 height 36
type input "arabic_email@email.com"
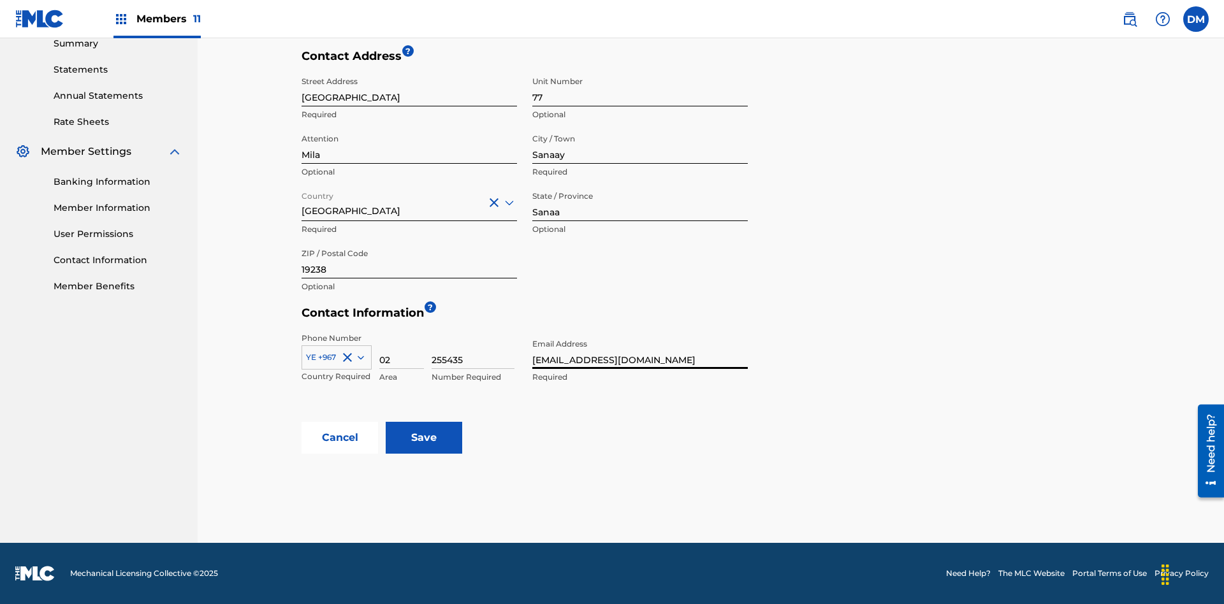
click at [424, 438] on input "Save" at bounding box center [424, 438] width 77 height 32
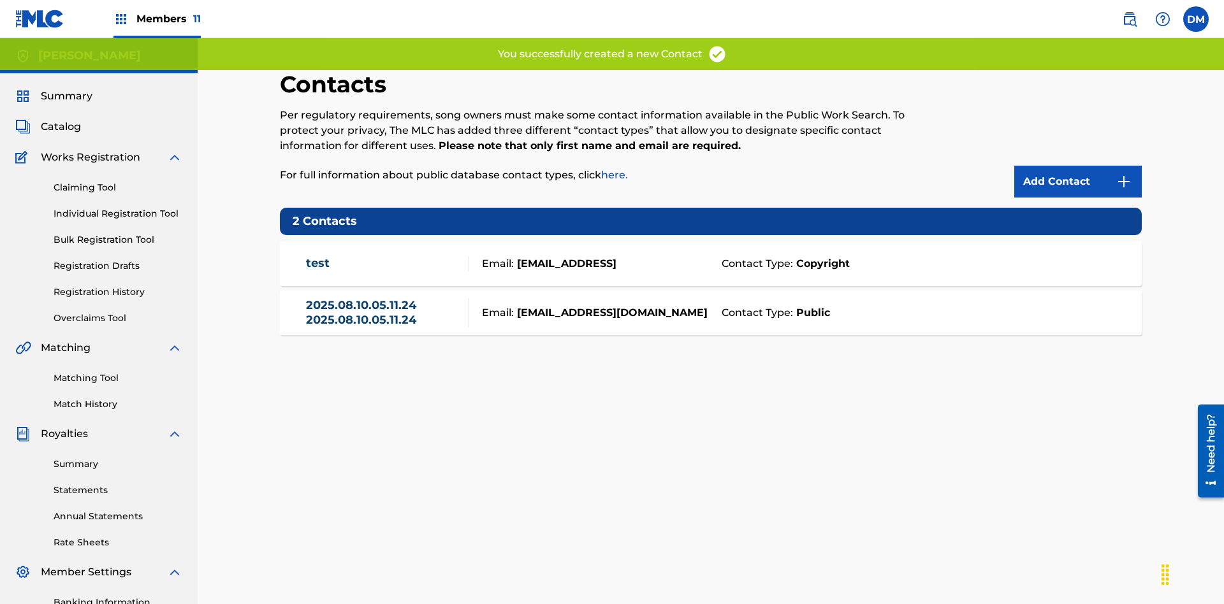
click at [157, 18] on span "Members 11" at bounding box center [168, 18] width 64 height 15
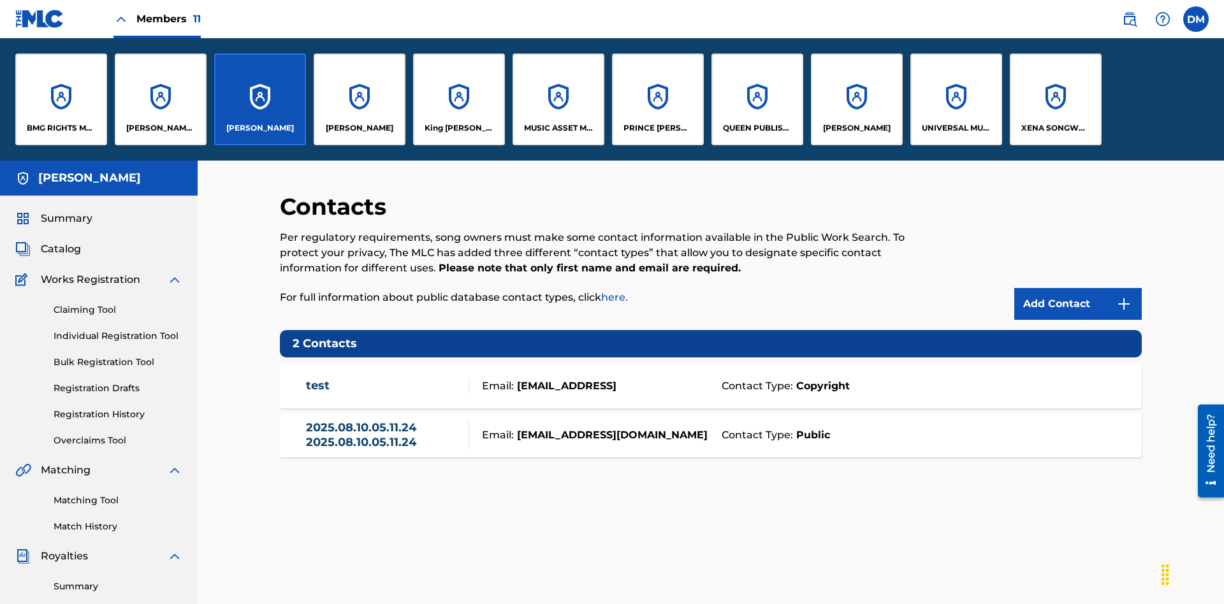
click at [259, 128] on p "ELVIS COSTELLO" at bounding box center [260, 127] width 68 height 11
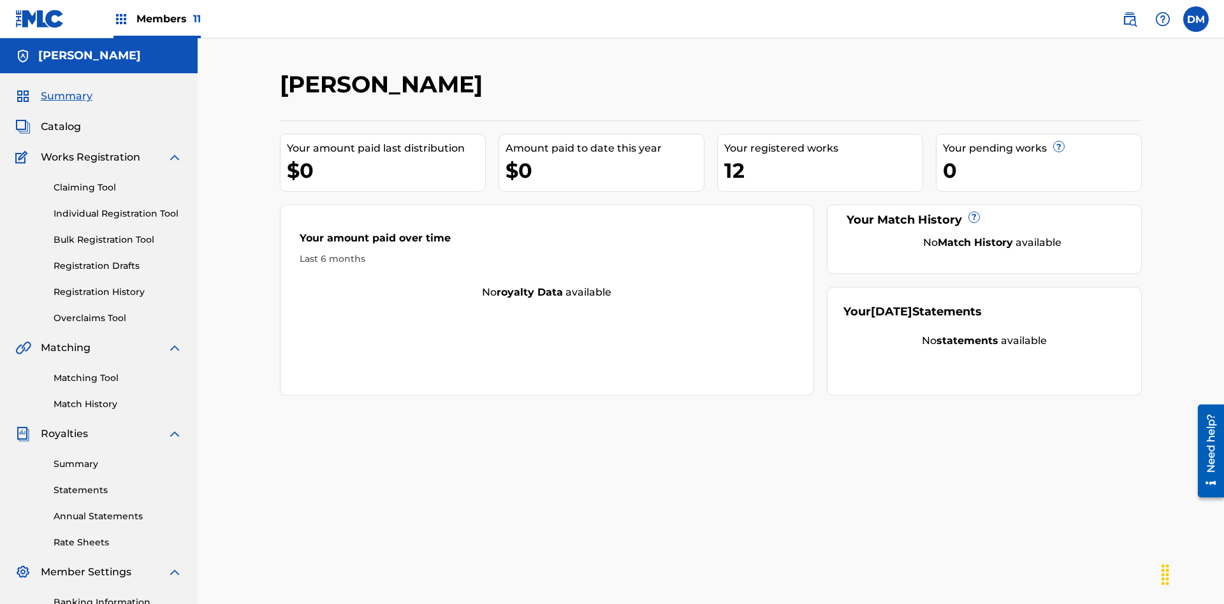
click at [61, 119] on span "Catalog" at bounding box center [61, 126] width 40 height 15
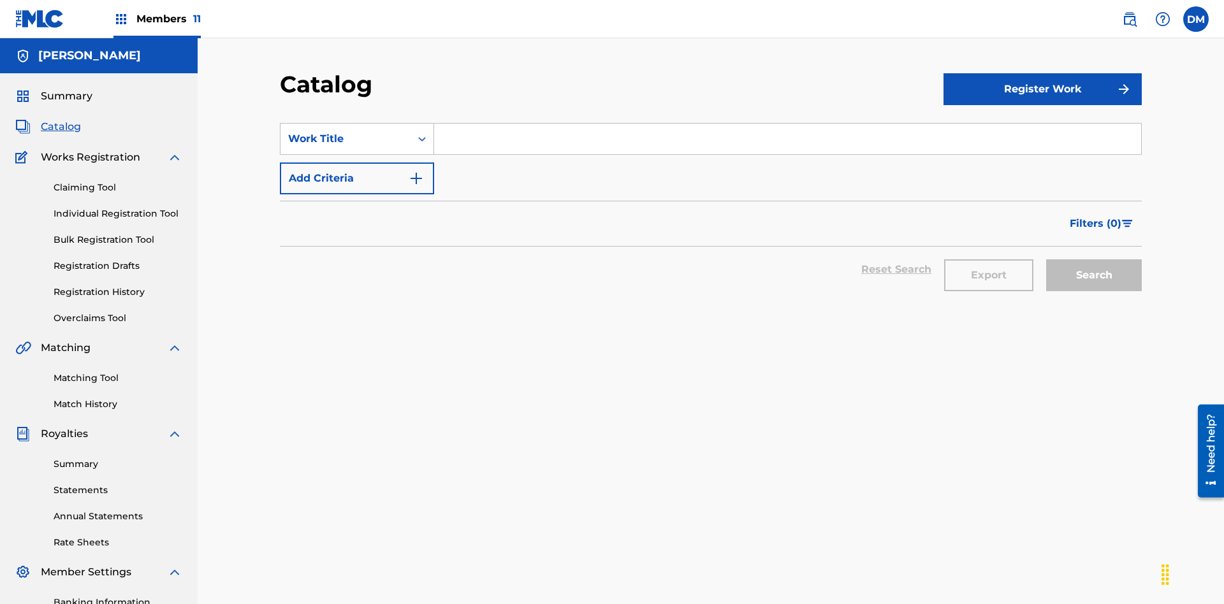
click at [787, 124] on input "Search Form" at bounding box center [787, 139] width 707 height 31
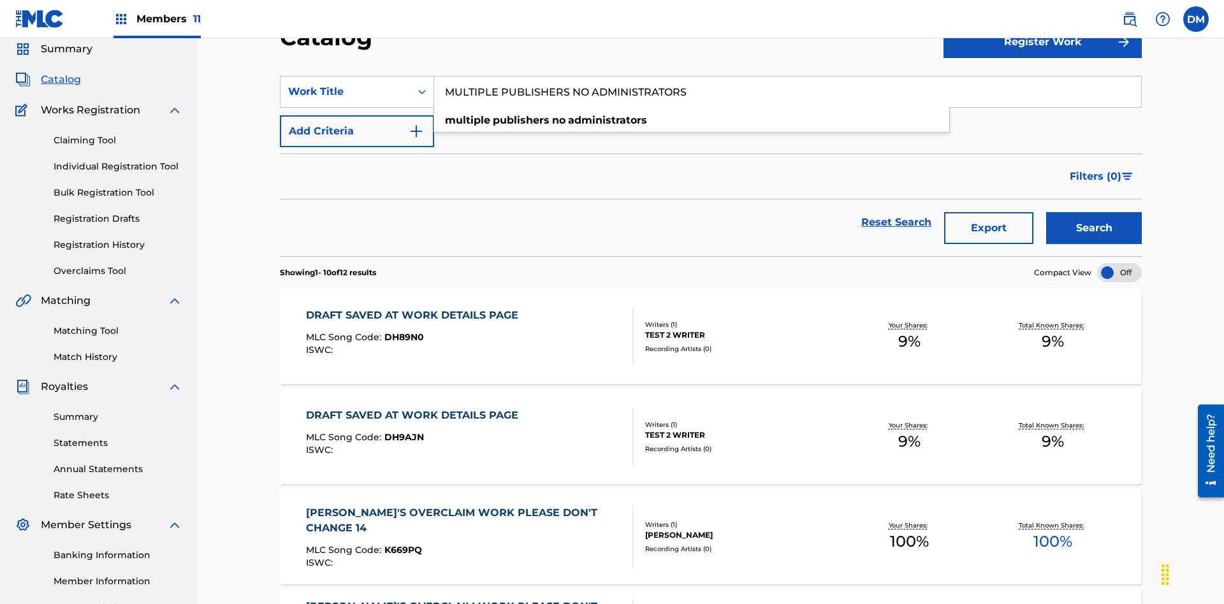
type input "MULTIPLE PUBLISHERS NO ADMINISTRATORS"
click at [1094, 212] on button "Search" at bounding box center [1094, 228] width 96 height 32
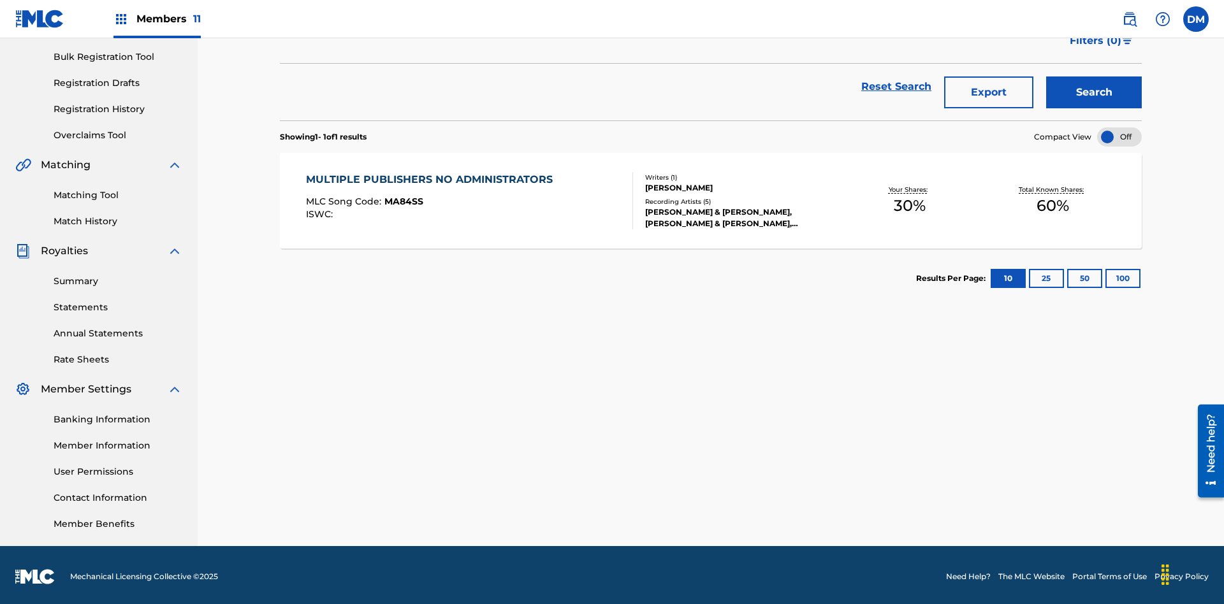
click at [402, 198] on span "MA84SS" at bounding box center [403, 201] width 39 height 11
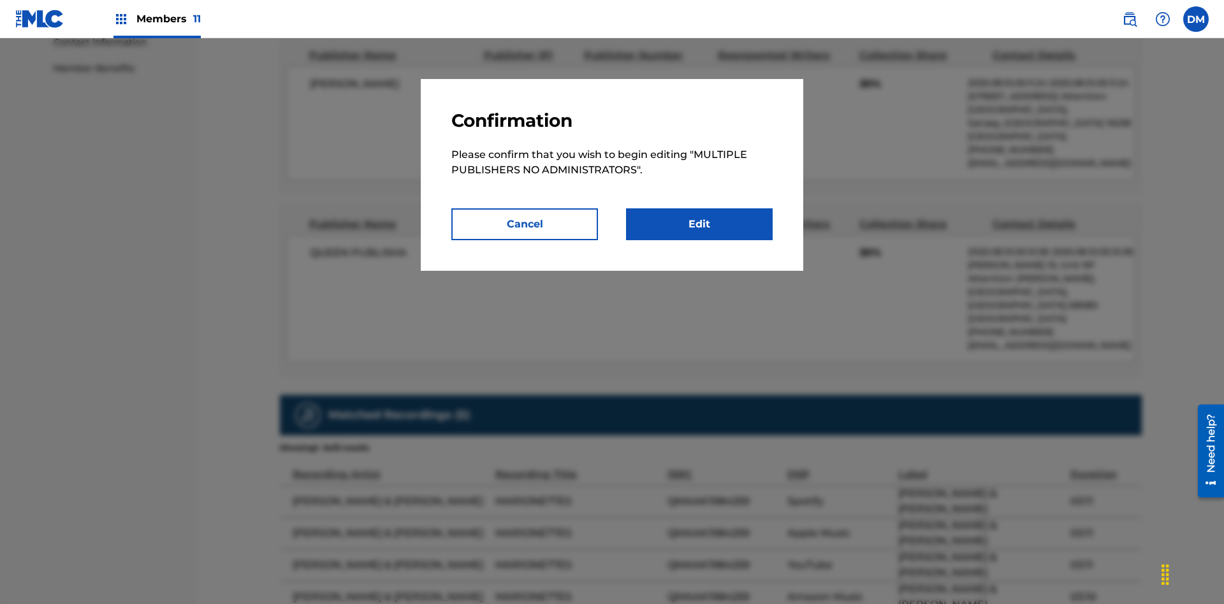
scroll to position [6, 0]
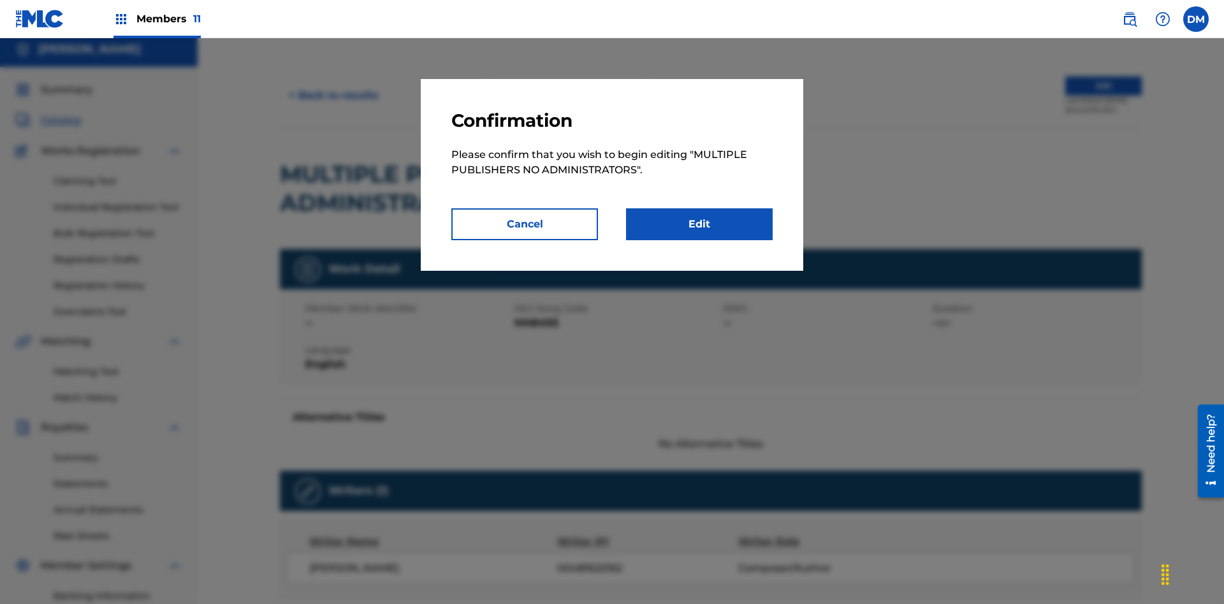
click at [699, 224] on link "Edit" at bounding box center [699, 224] width 147 height 32
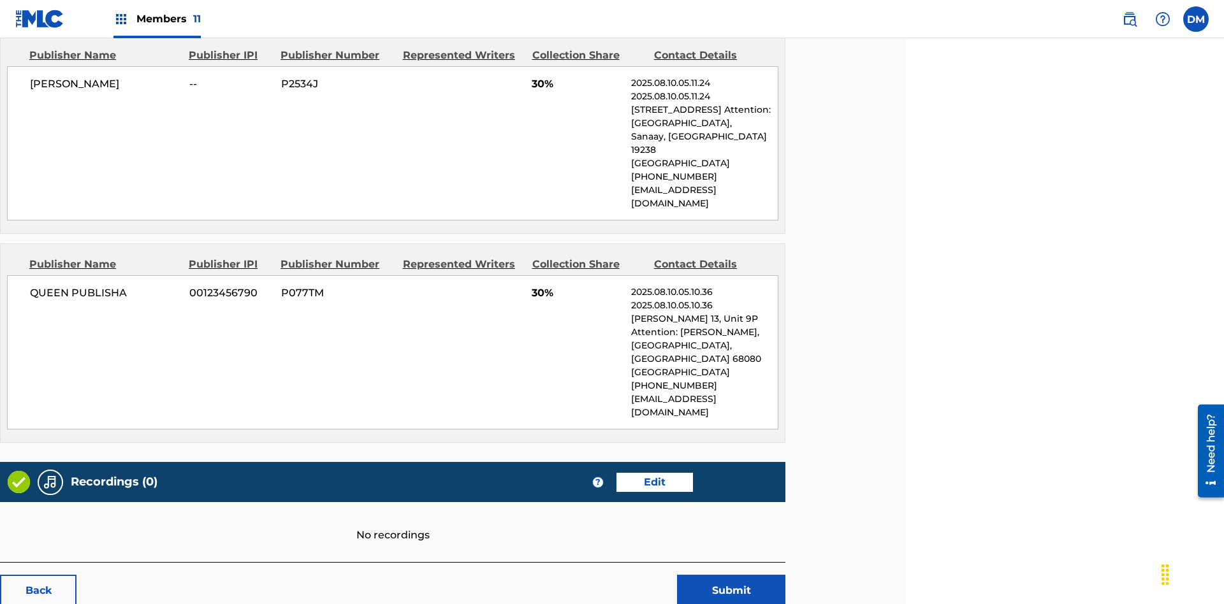
click at [157, 18] on span "Members 11" at bounding box center [168, 18] width 64 height 15
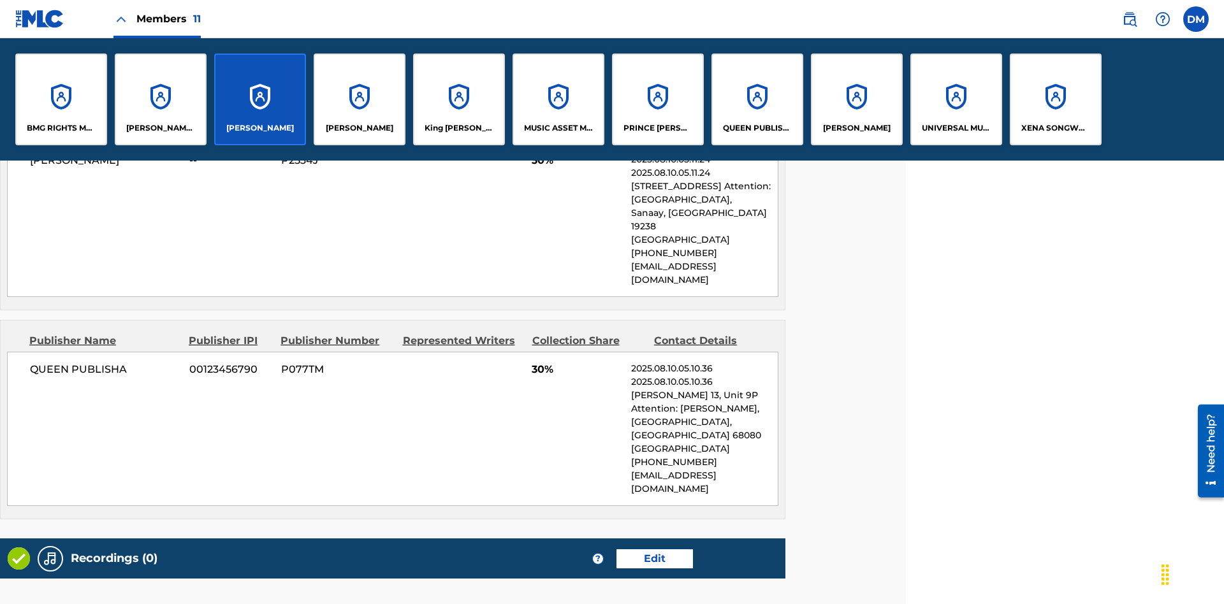
click at [757, 128] on p "QUEEN PUBLISHA" at bounding box center [757, 127] width 69 height 11
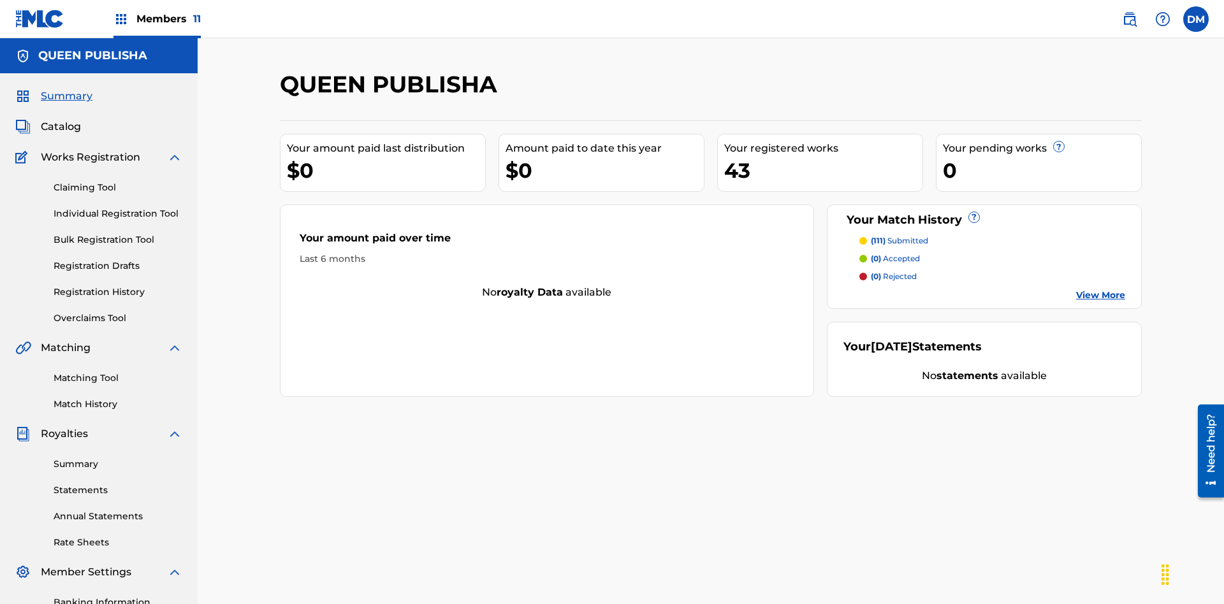
click at [61, 119] on span "Catalog" at bounding box center [61, 126] width 40 height 15
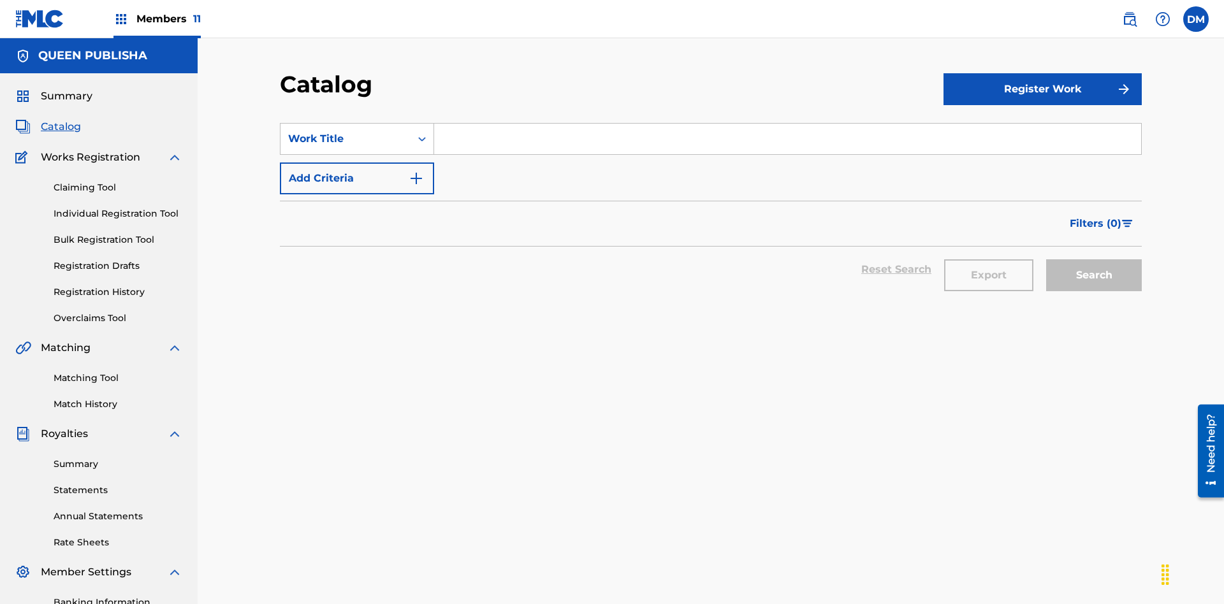
click at [787, 124] on input "Search Form" at bounding box center [787, 139] width 707 height 31
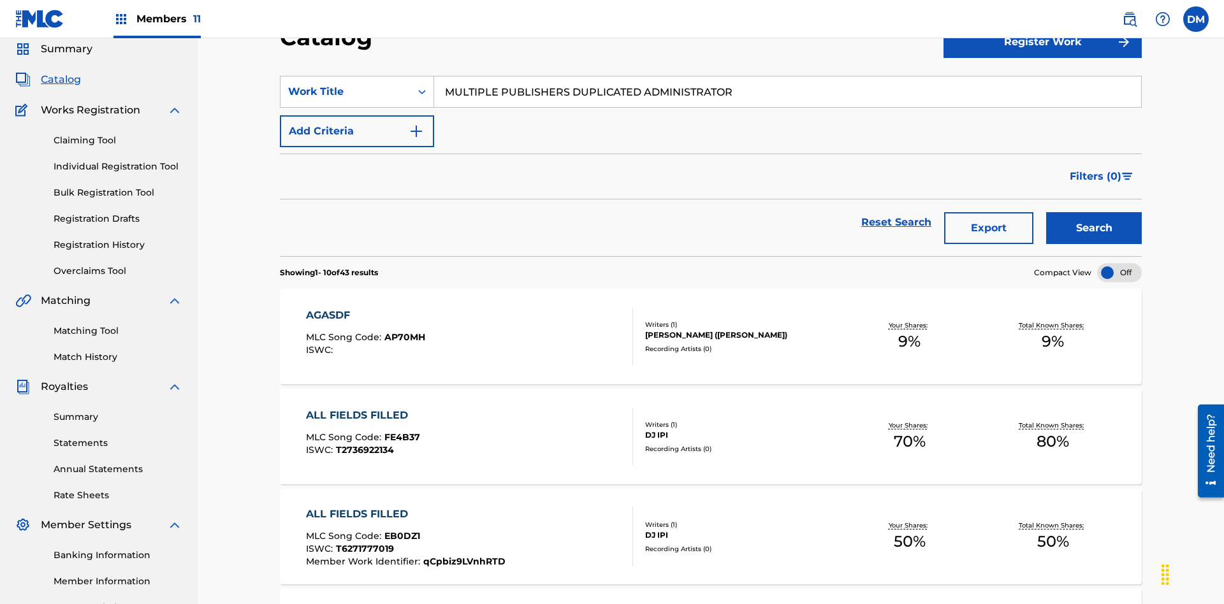
type input "MULTIPLE PUBLISHERS DUPLICATED ADMINISTRATOR"
click at [1094, 212] on button "Search" at bounding box center [1094, 228] width 96 height 32
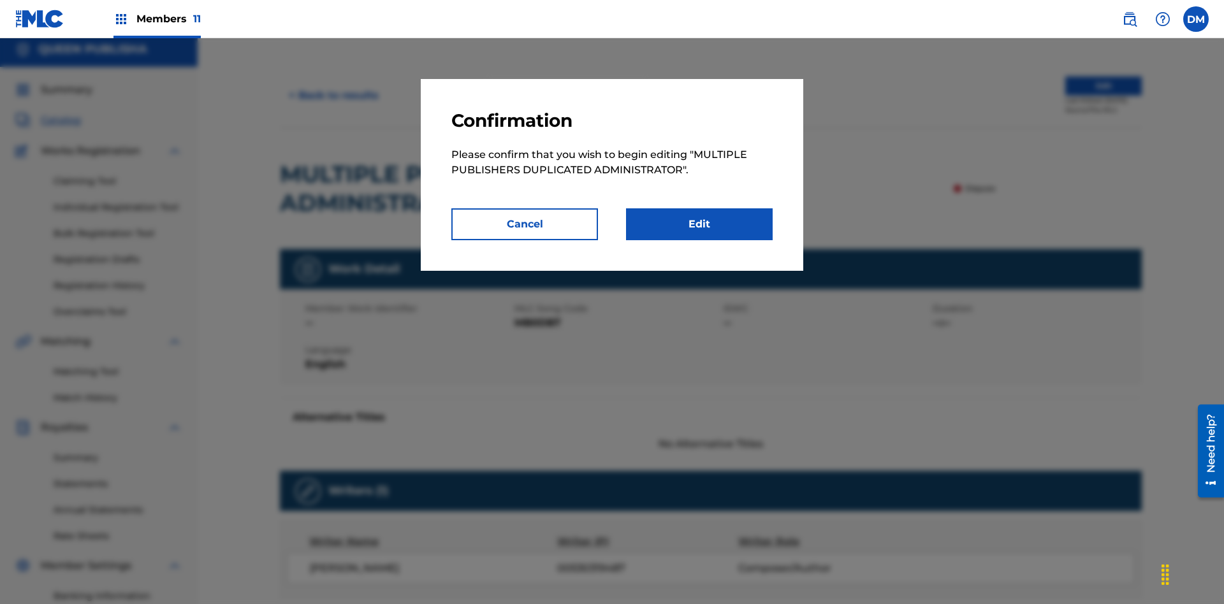
click at [699, 224] on link "Edit" at bounding box center [699, 224] width 147 height 32
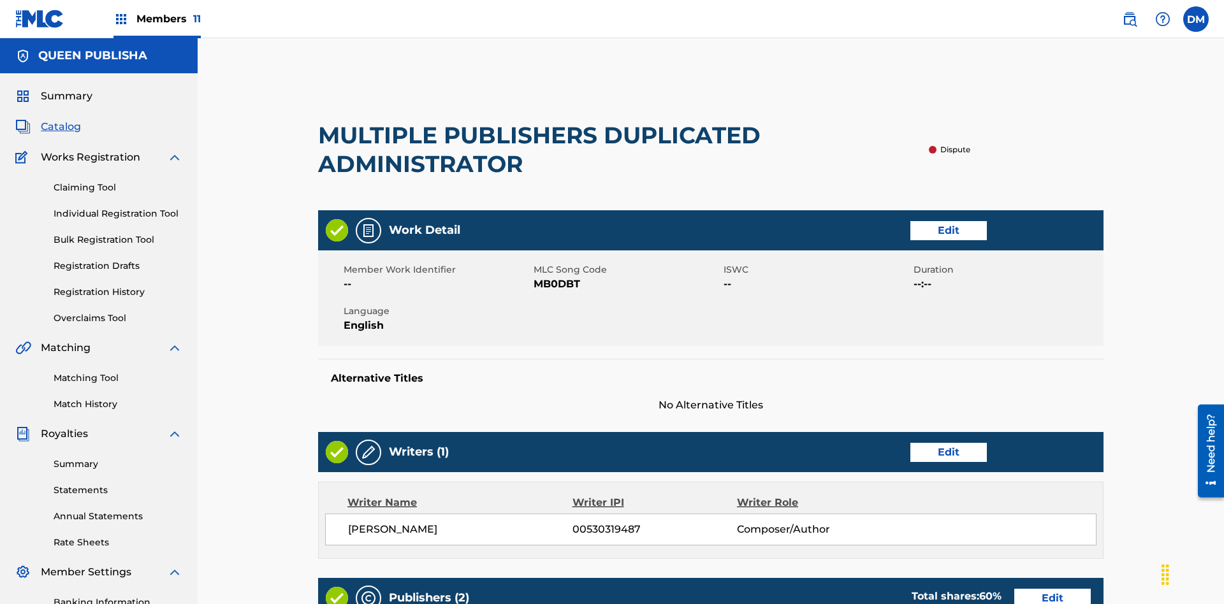
scroll to position [655, 318]
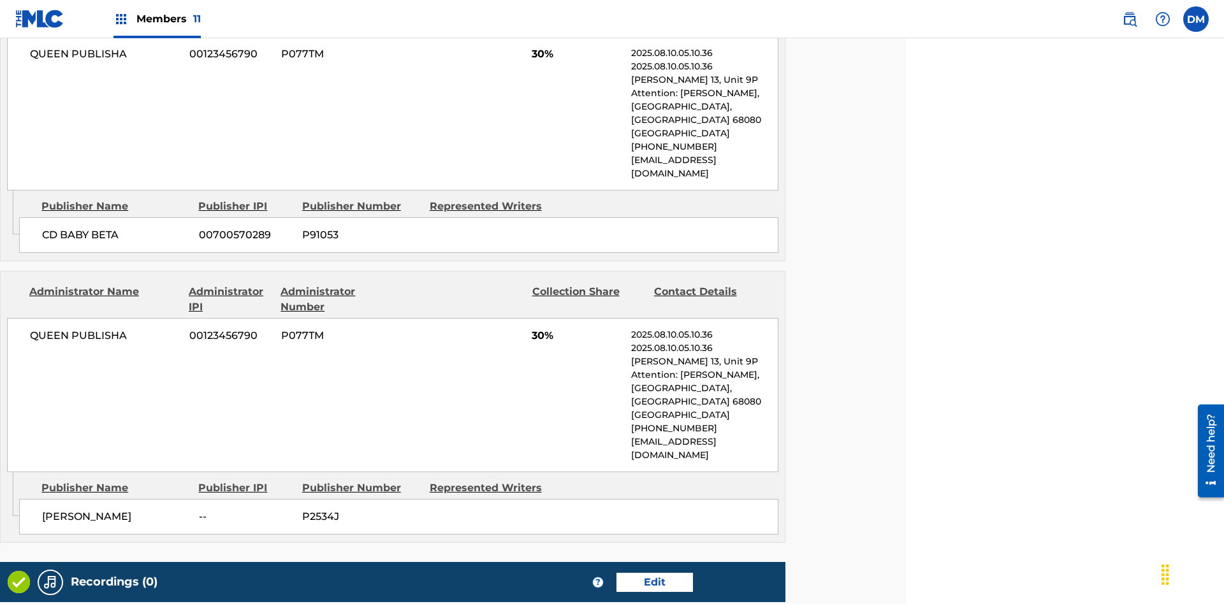
click at [157, 18] on span "Members 11" at bounding box center [168, 18] width 64 height 15
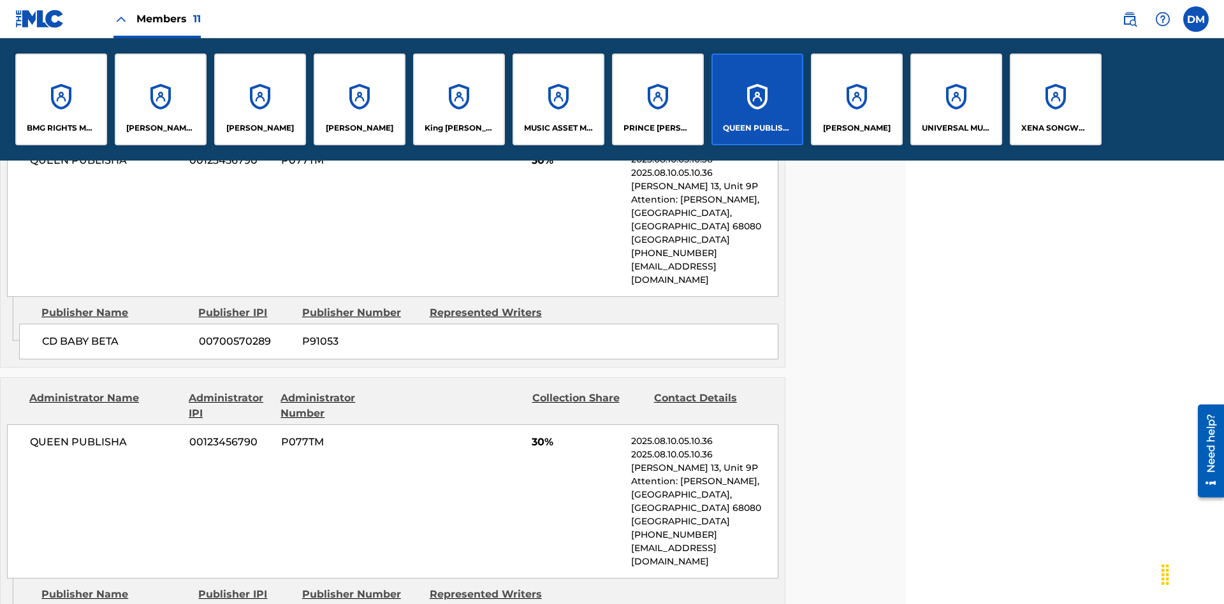
click at [757, 128] on p "QUEEN PUBLISHA" at bounding box center [757, 127] width 69 height 11
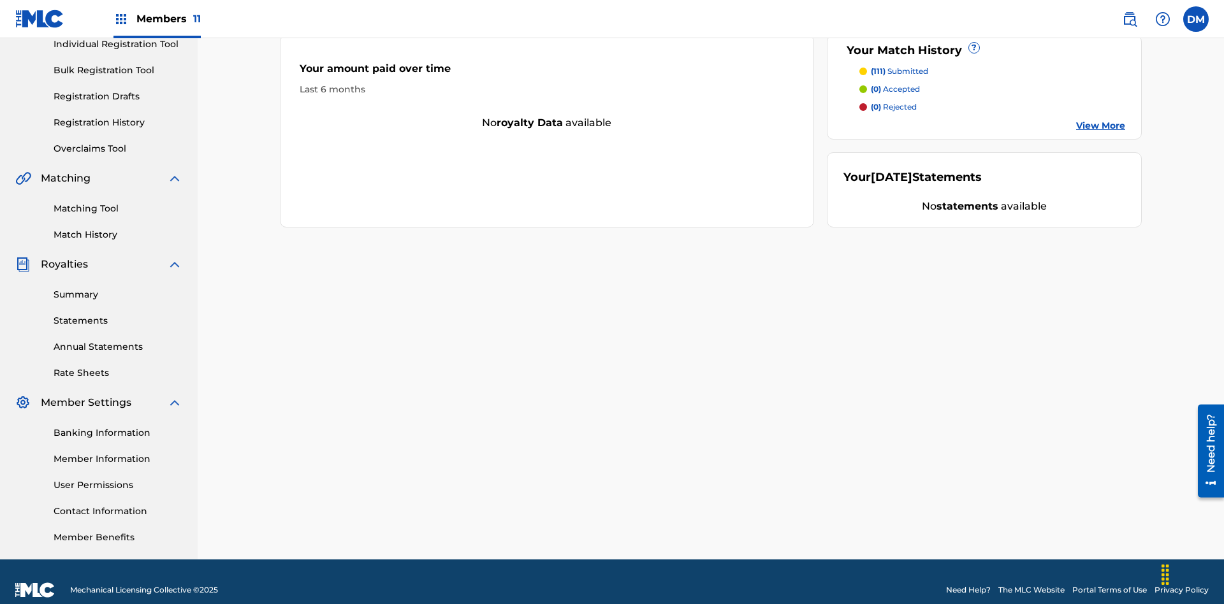
click at [118, 505] on link "Contact Information" at bounding box center [118, 511] width 129 height 13
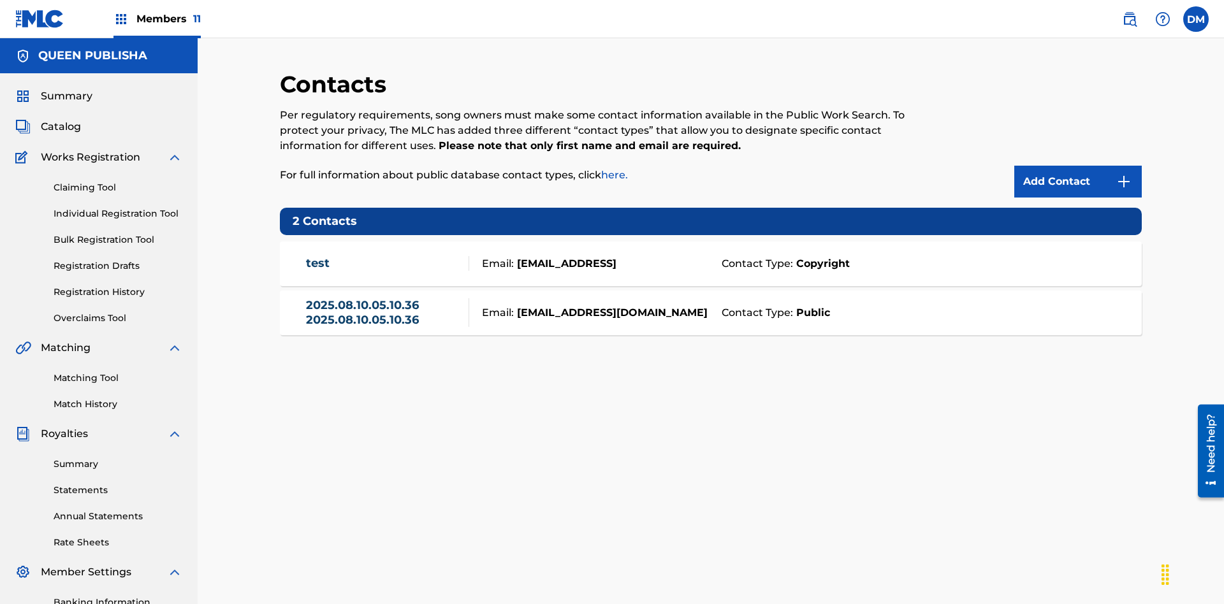
click at [810, 305] on strong "Public" at bounding box center [811, 312] width 37 height 15
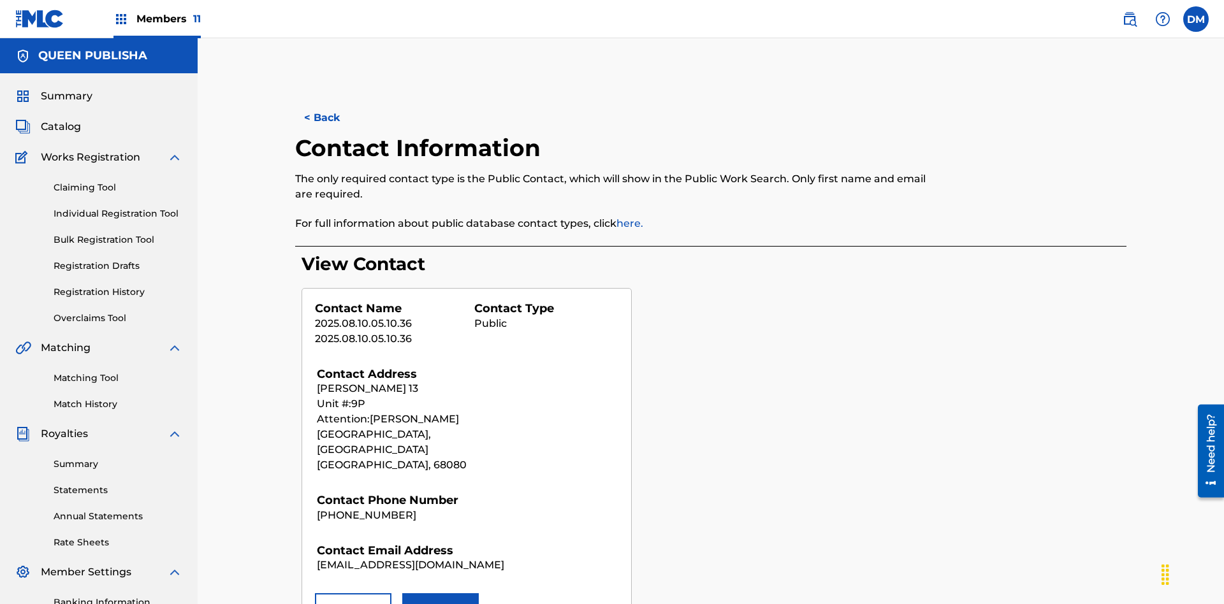
click at [353, 594] on button "Remove" at bounding box center [353, 610] width 77 height 32
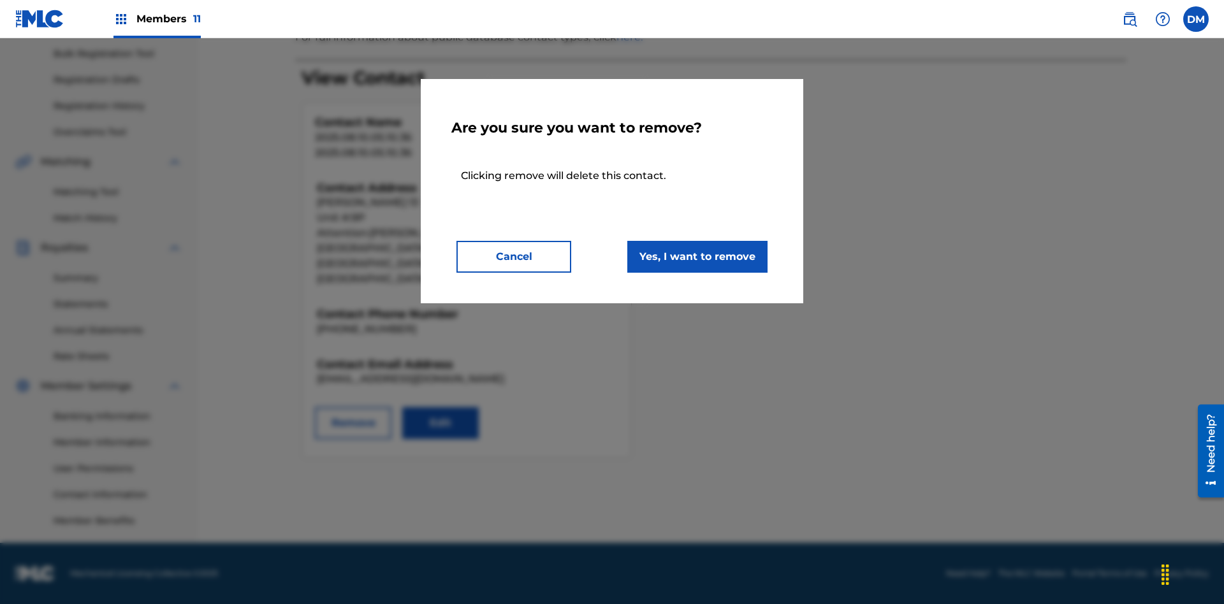
click at [697, 256] on button "Yes, I want to remove" at bounding box center [697, 257] width 140 height 32
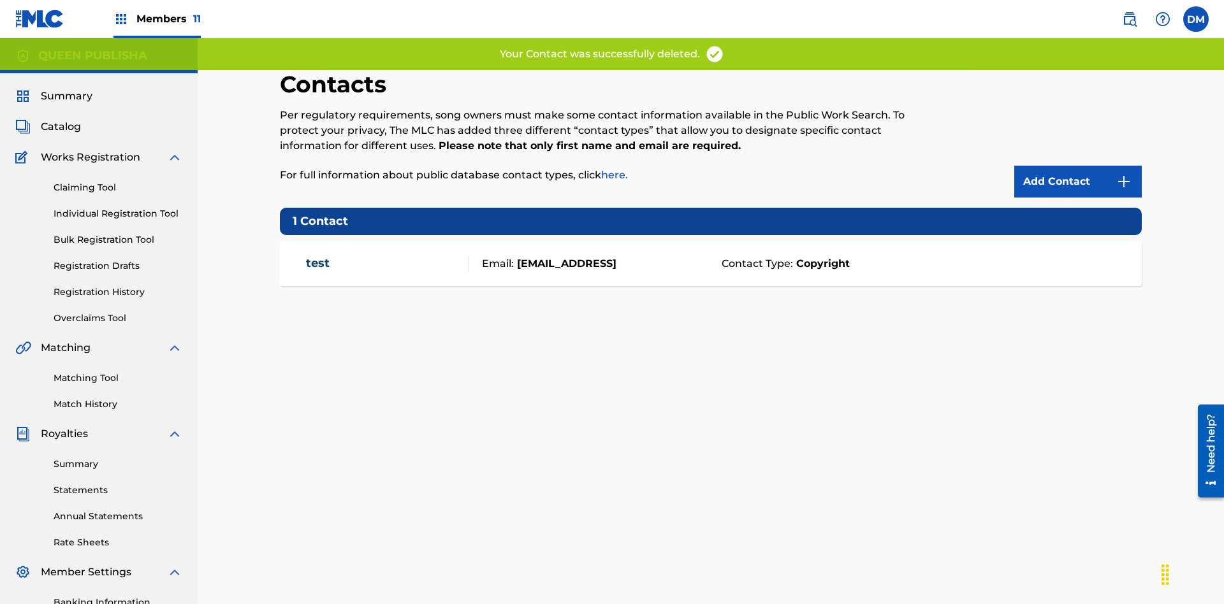
click at [157, 18] on span "Members 11" at bounding box center [168, 18] width 64 height 15
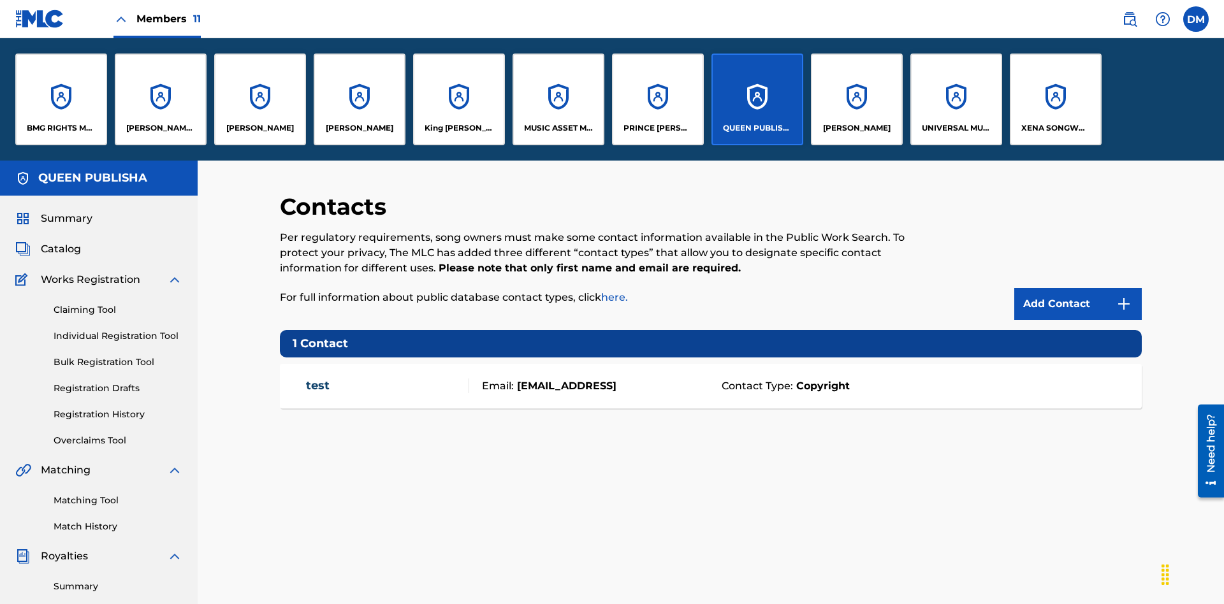
click at [757, 128] on p "QUEEN PUBLISHA" at bounding box center [757, 127] width 69 height 11
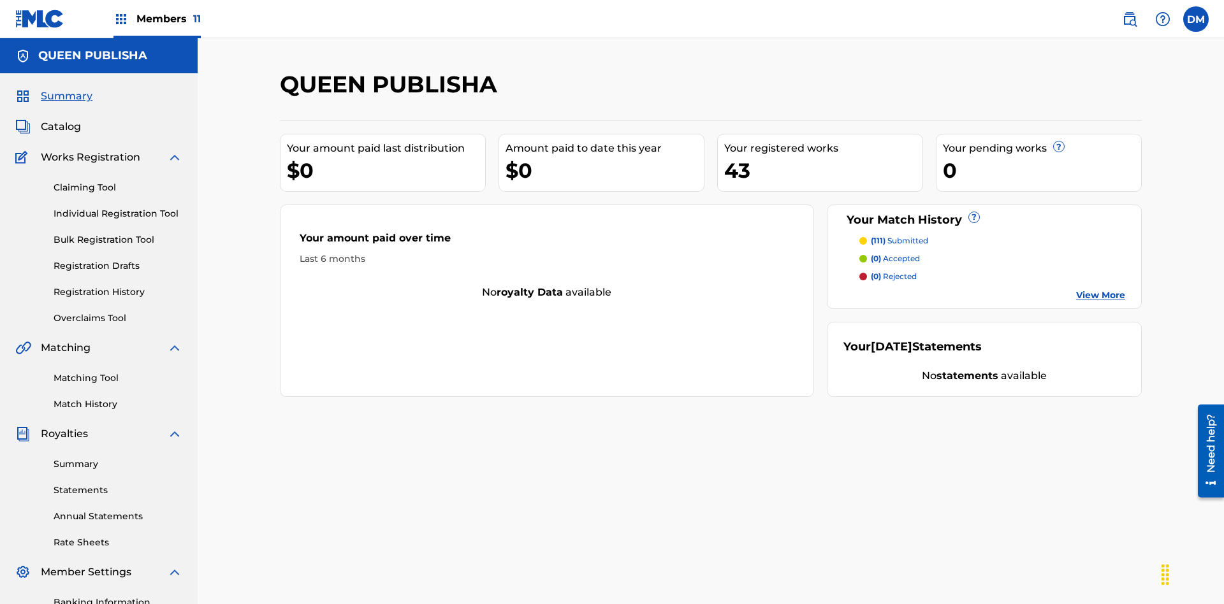
click at [61, 119] on span "Catalog" at bounding box center [61, 126] width 40 height 15
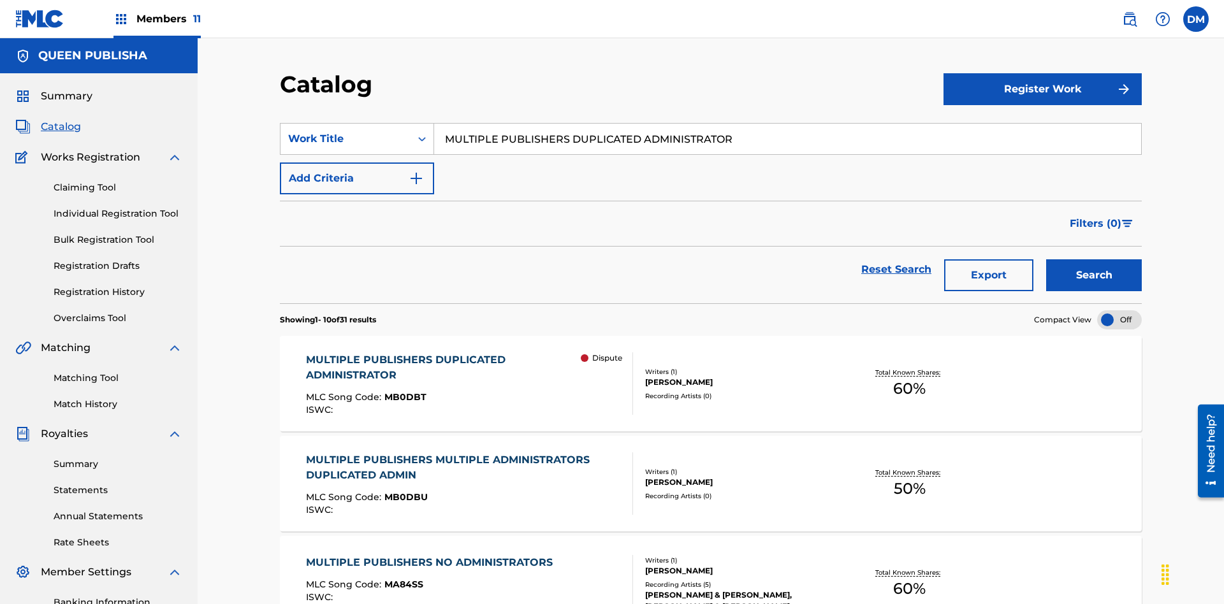
click at [787, 124] on input "MULTIPLE PUBLISHERS DUPLICATED ADMINISTRATOR" at bounding box center [787, 139] width 707 height 31
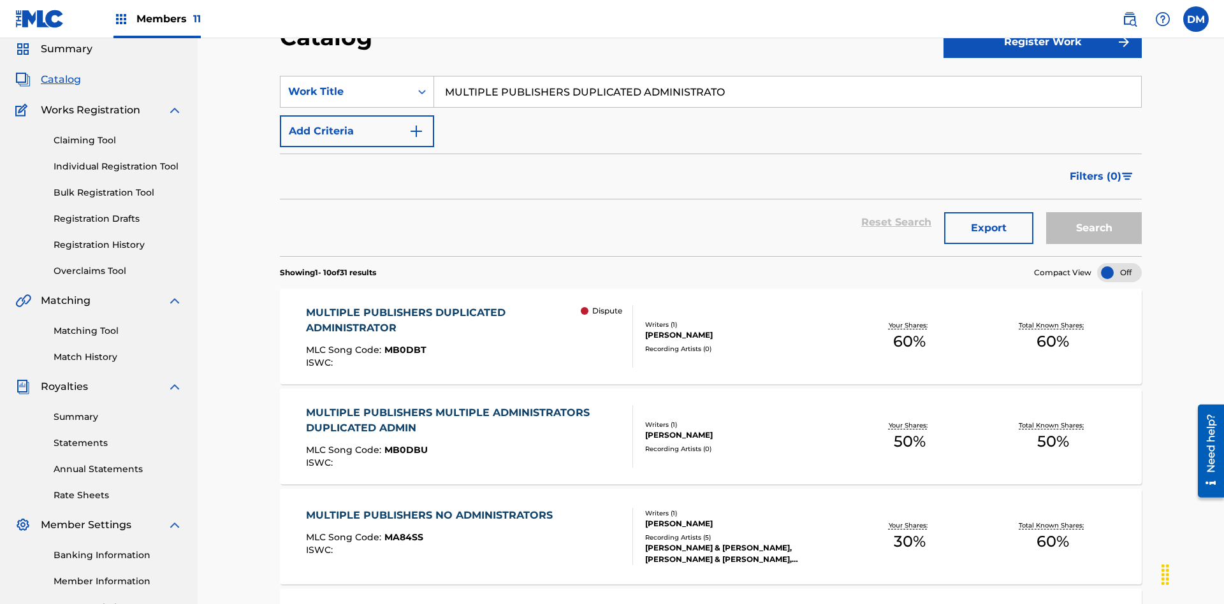
type input "MULTIPLE PUBLISHERS DUPLICATED ADMINISTRATOR"
